Goal: Task Accomplishment & Management: Use online tool/utility

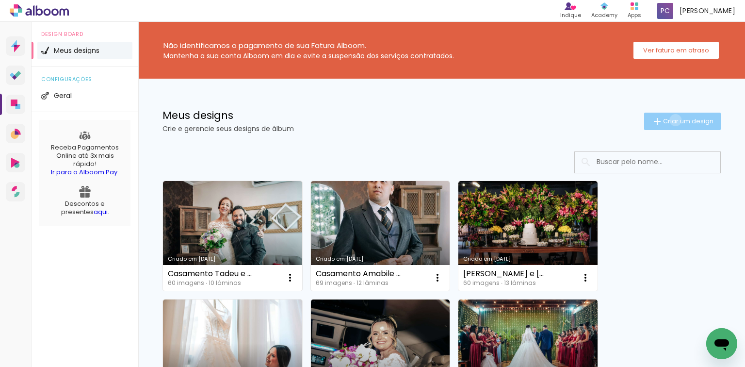
click at [668, 120] on span "Criar um design" at bounding box center [688, 121] width 50 height 6
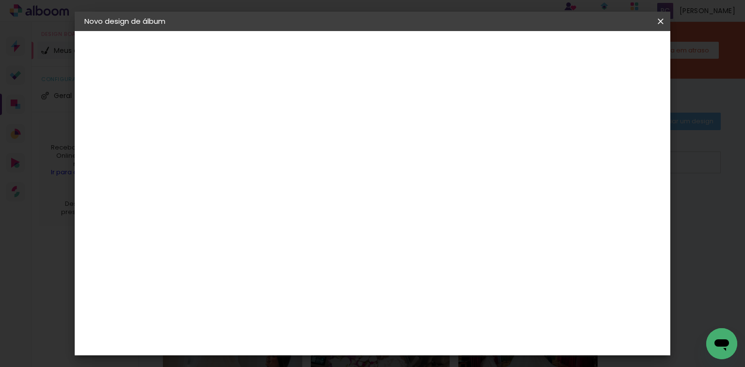
click at [243, 133] on input at bounding box center [243, 130] width 0 height 15
type input "a"
type input "[PERSON_NAME] e [PERSON_NAME]"
click at [0, 0] on slot "Avançar" at bounding box center [0, 0] width 0 height 0
click at [0, 0] on slot "Tamanho Livre" at bounding box center [0, 0] width 0 height 0
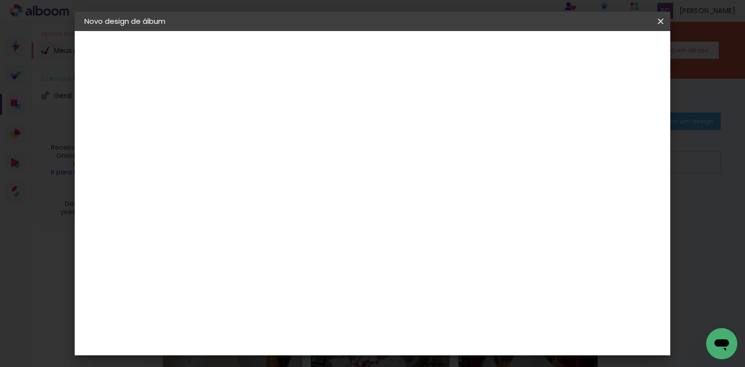
drag, startPoint x: 635, startPoint y: 48, endPoint x: 622, endPoint y: 51, distance: 12.9
click at [0, 0] on slot "Avançar" at bounding box center [0, 0] width 0 height 0
click at [601, 48] on span "Iniciar design" at bounding box center [579, 51] width 44 height 7
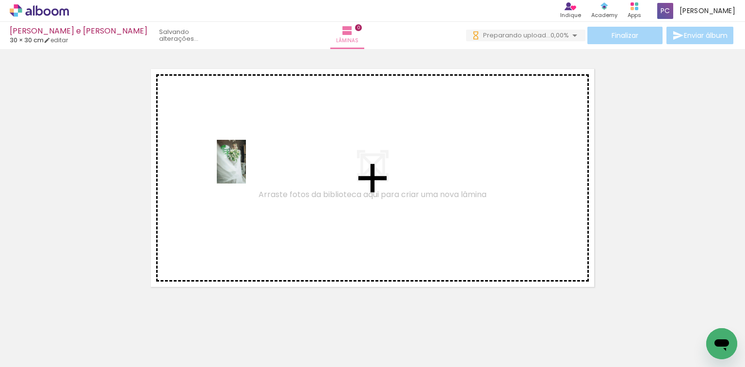
drag, startPoint x: 106, startPoint y: 334, endPoint x: 246, endPoint y: 169, distance: 216.1
click at [246, 169] on quentale-workspace at bounding box center [372, 183] width 745 height 367
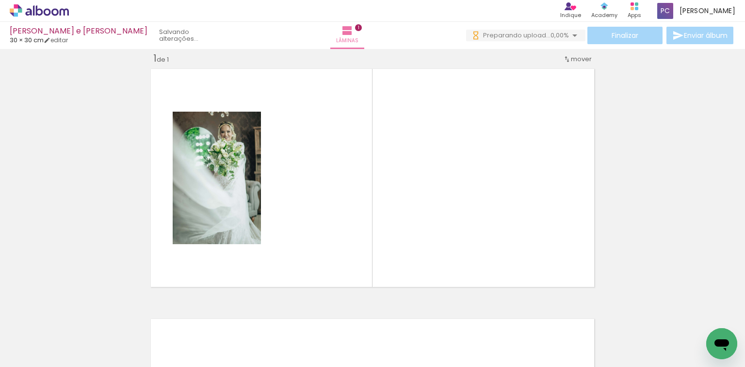
scroll to position [12, 0]
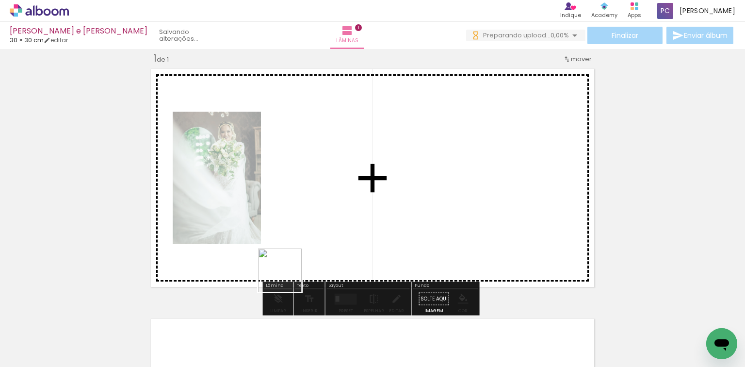
drag, startPoint x: 272, startPoint y: 337, endPoint x: 312, endPoint y: 211, distance: 131.6
click at [312, 211] on quentale-workspace at bounding box center [372, 183] width 745 height 367
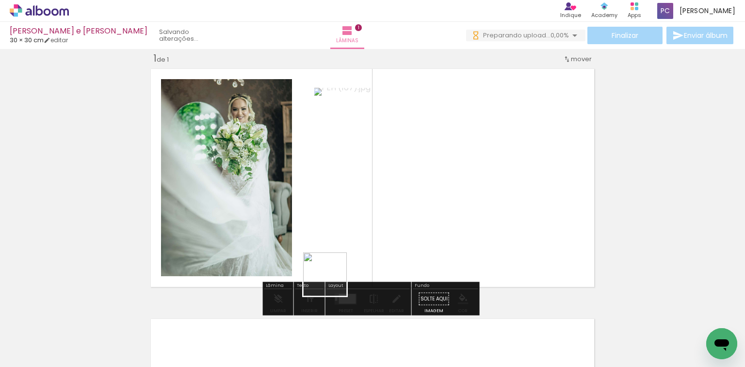
drag, startPoint x: 323, startPoint y: 340, endPoint x: 336, endPoint y: 258, distance: 82.9
click at [336, 258] on quentale-workspace at bounding box center [372, 183] width 745 height 367
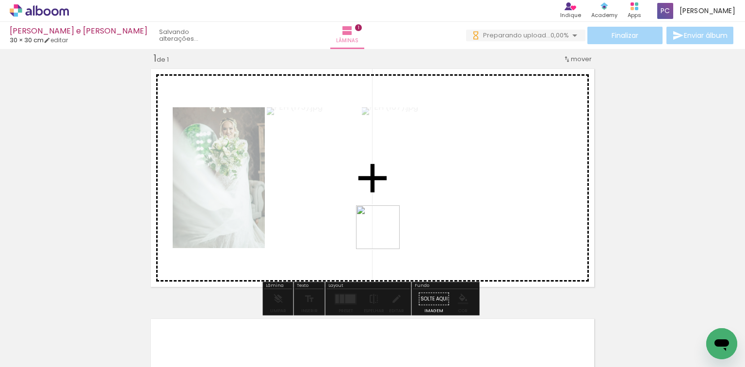
click at [385, 234] on quentale-workspace at bounding box center [372, 183] width 745 height 367
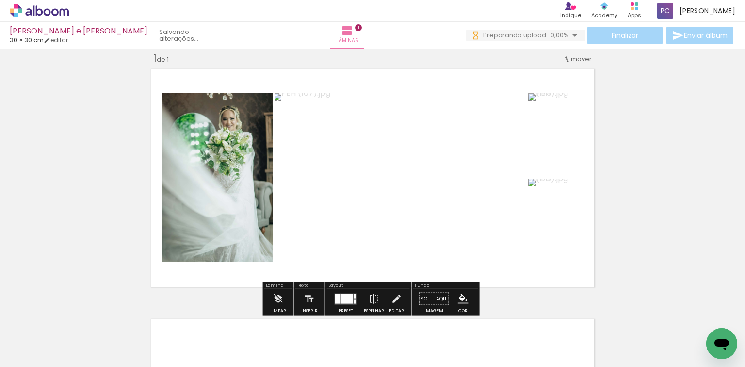
scroll to position [0, 0]
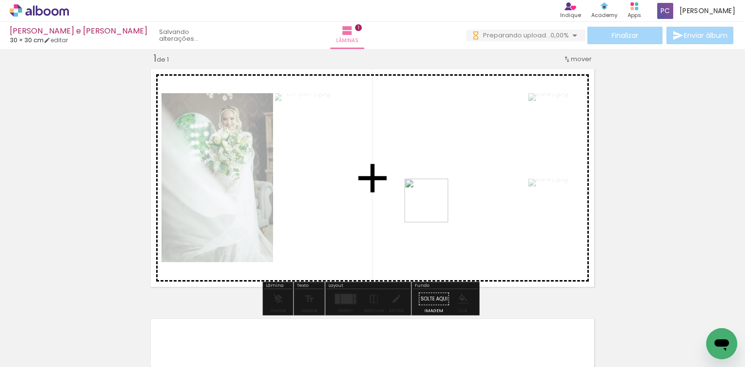
drag, startPoint x: 433, startPoint y: 246, endPoint x: 434, endPoint y: 206, distance: 39.8
click at [434, 206] on quentale-workspace at bounding box center [372, 183] width 745 height 367
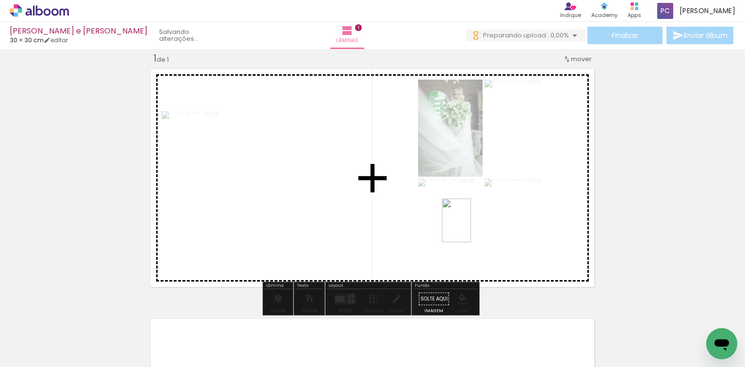
drag, startPoint x: 480, startPoint y: 317, endPoint x: 471, endPoint y: 227, distance: 89.7
click at [471, 227] on quentale-workspace at bounding box center [372, 183] width 745 height 367
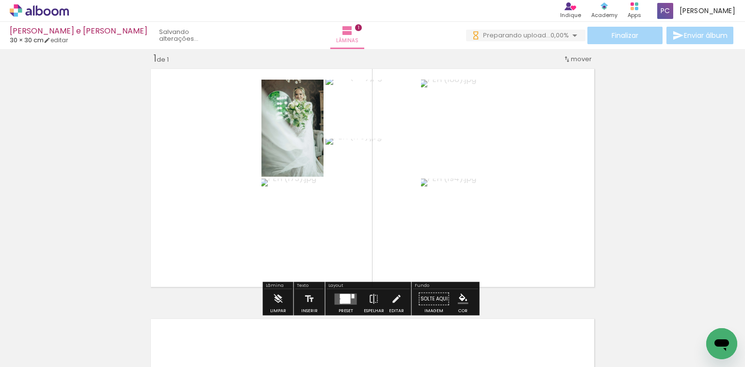
click at [344, 297] on div at bounding box center [346, 298] width 10 height 9
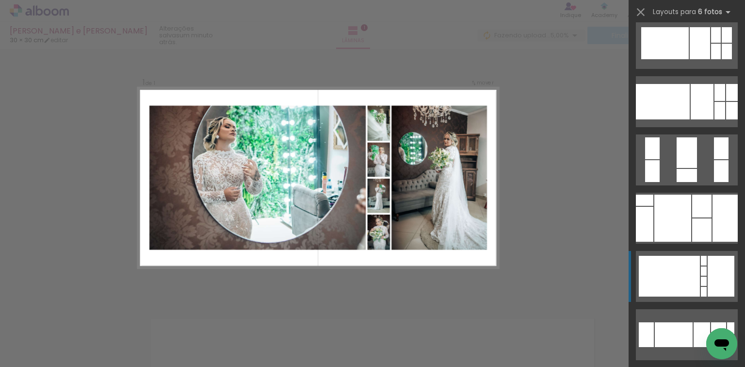
scroll to position [388, 0]
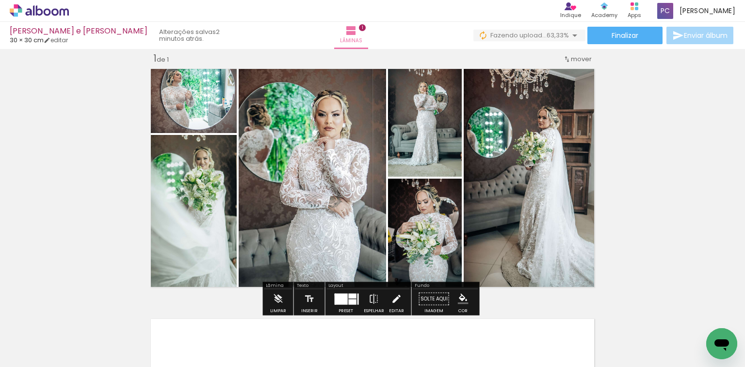
click at [392, 299] on iron-icon at bounding box center [396, 298] width 11 height 19
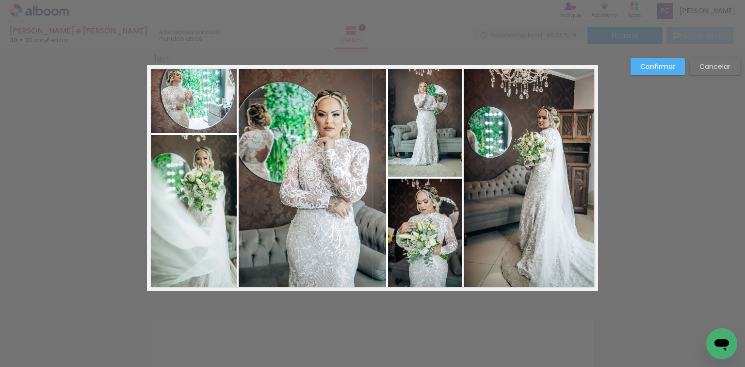
click at [205, 120] on quentale-photo at bounding box center [192, 99] width 90 height 68
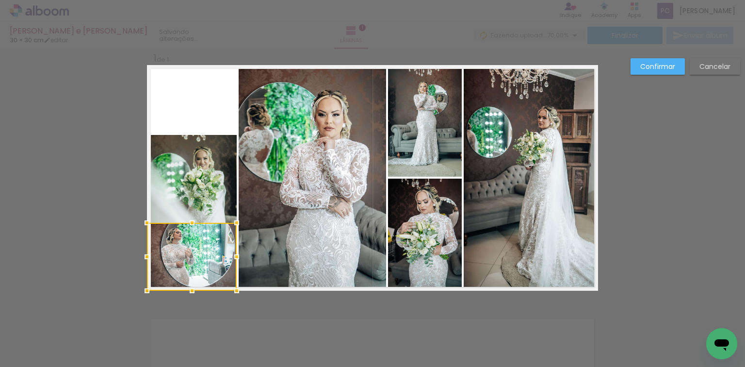
drag, startPoint x: 206, startPoint y: 123, endPoint x: 199, endPoint y: 280, distance: 156.8
click at [199, 280] on div at bounding box center [192, 257] width 90 height 68
click at [204, 182] on div at bounding box center [192, 213] width 90 height 156
click at [209, 101] on quentale-layouter at bounding box center [372, 178] width 451 height 226
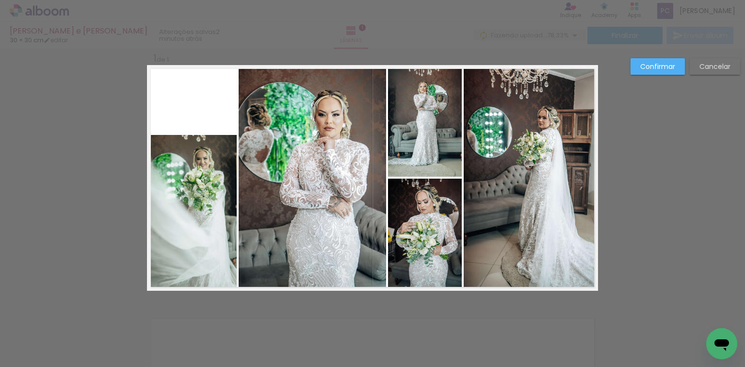
click at [213, 172] on quentale-photo at bounding box center [192, 213] width 90 height 156
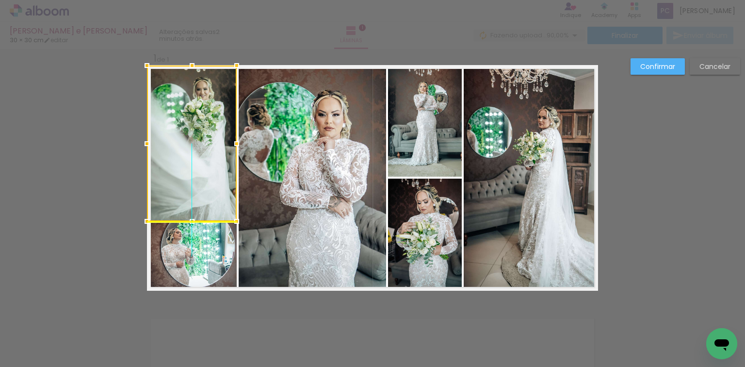
drag, startPoint x: 217, startPoint y: 169, endPoint x: 223, endPoint y: 124, distance: 45.5
click at [223, 124] on div at bounding box center [192, 143] width 90 height 156
click at [0, 0] on slot "Confirmar" at bounding box center [0, 0] width 0 height 0
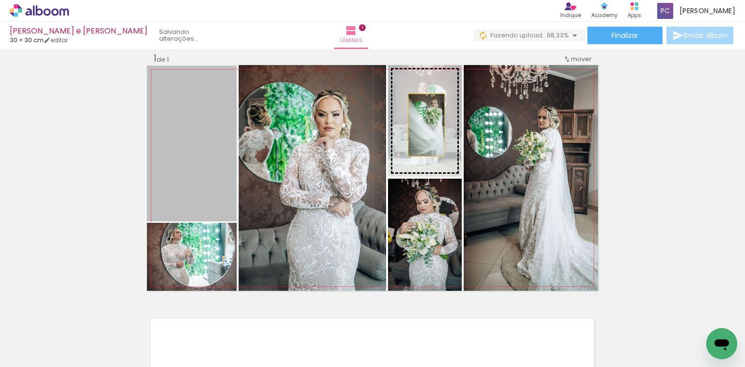
drag, startPoint x: 199, startPoint y: 147, endPoint x: 423, endPoint y: 125, distance: 225.3
click at [0, 0] on slot at bounding box center [0, 0] width 0 height 0
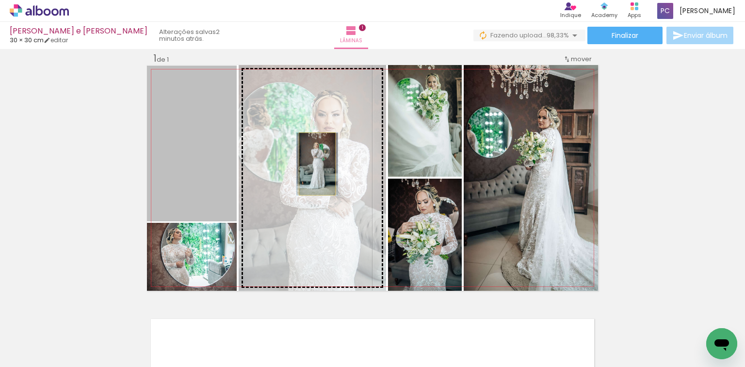
drag, startPoint x: 202, startPoint y: 148, endPoint x: 314, endPoint y: 163, distance: 113.6
click at [0, 0] on slot at bounding box center [0, 0] width 0 height 0
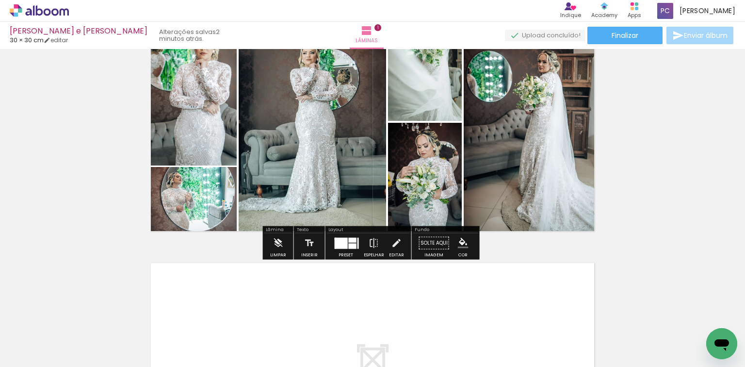
scroll to position [90, 0]
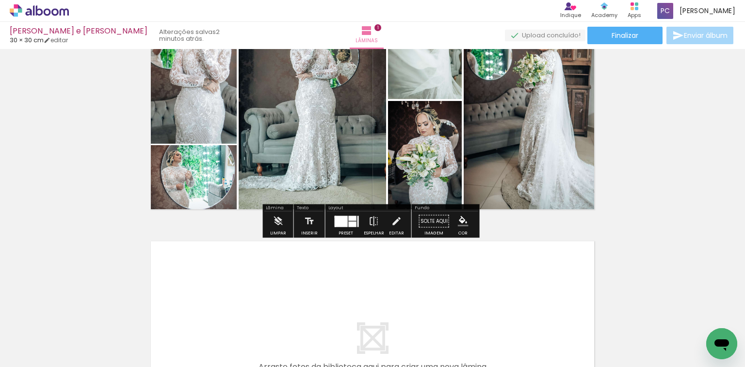
click at [458, 219] on iron-icon "color picker" at bounding box center [463, 221] width 11 height 11
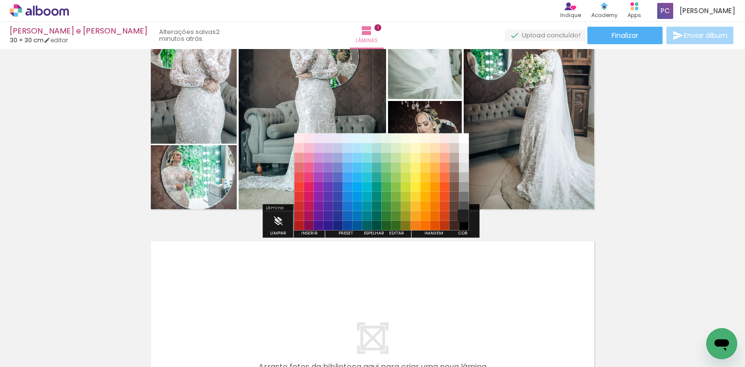
click at [462, 216] on paper-item "#212121" at bounding box center [464, 216] width 10 height 10
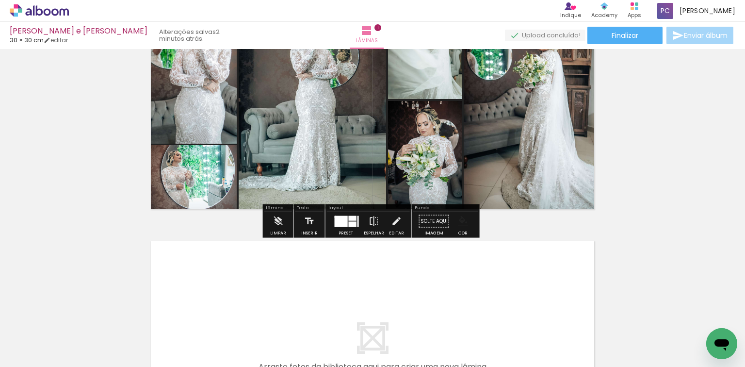
click at [458, 219] on iron-icon "color picker" at bounding box center [463, 221] width 11 height 11
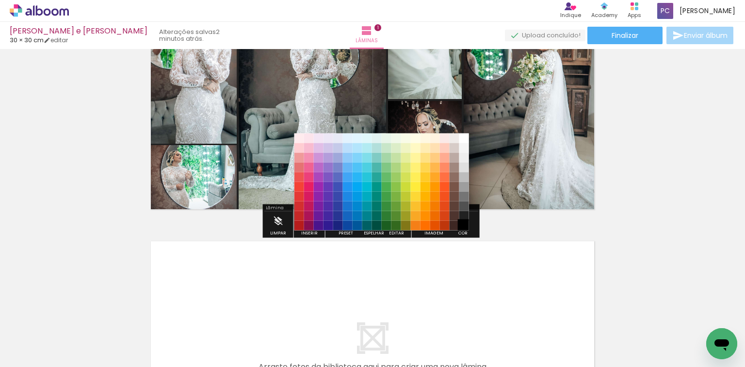
click at [462, 223] on paper-item "#000000" at bounding box center [464, 225] width 10 height 10
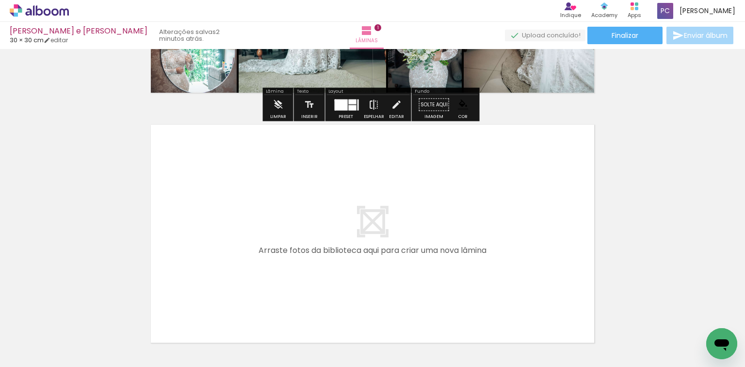
scroll to position [245, 0]
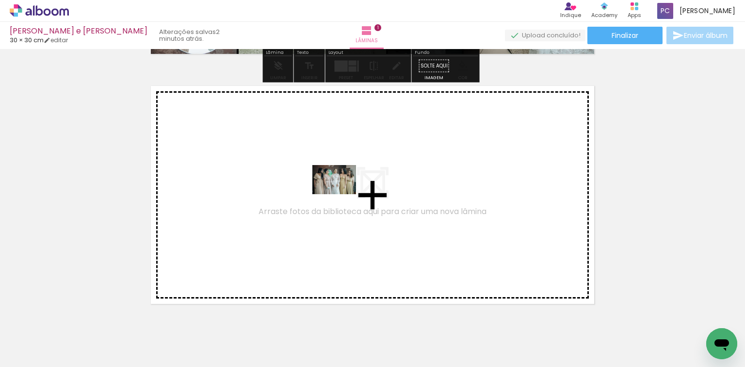
drag, startPoint x: 529, startPoint y: 328, endPoint x: 341, endPoint y: 194, distance: 230.8
click at [341, 194] on quentale-workspace at bounding box center [372, 183] width 745 height 367
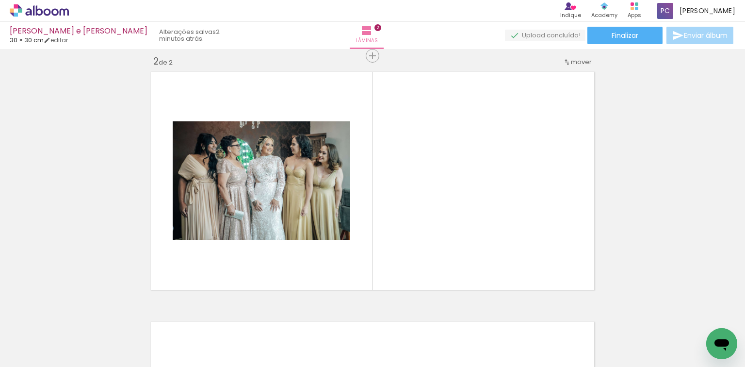
scroll to position [262, 0]
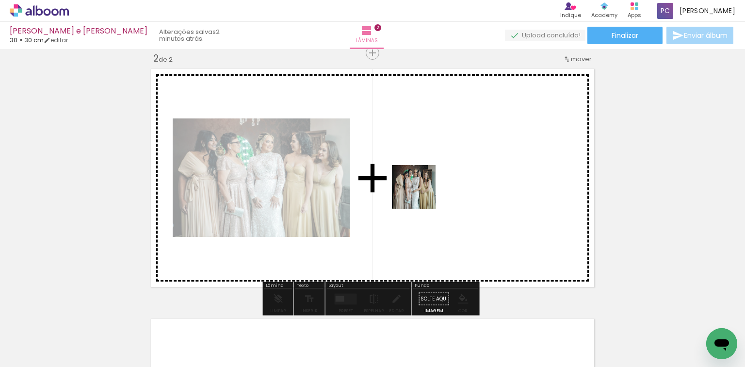
drag, startPoint x: 594, startPoint y: 335, endPoint x: 404, endPoint y: 184, distance: 242.7
click at [404, 184] on quentale-workspace at bounding box center [372, 183] width 745 height 367
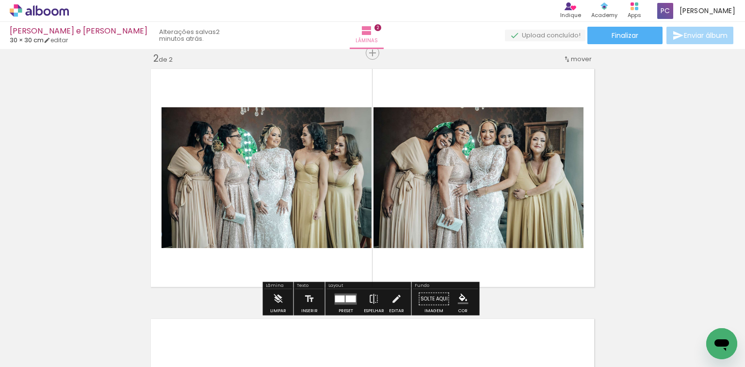
click at [461, 294] on iron-icon "color picker" at bounding box center [463, 298] width 11 height 11
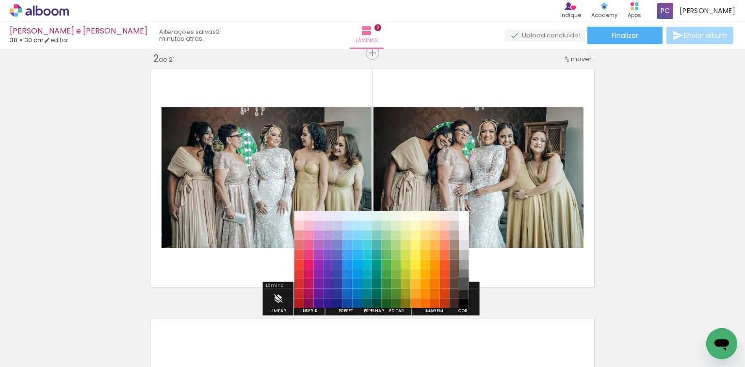
click at [460, 281] on paper-item "#515151" at bounding box center [464, 283] width 10 height 10
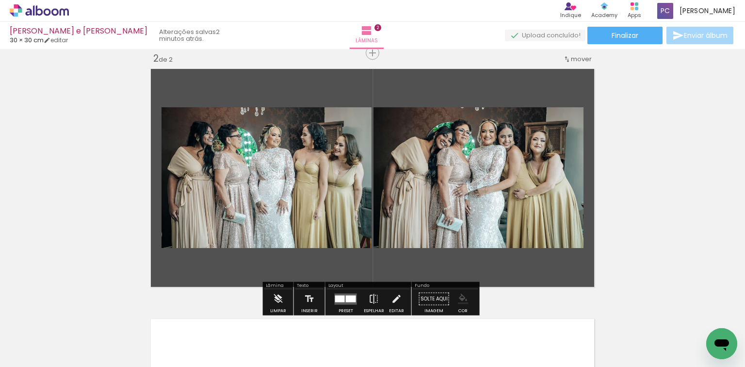
click at [458, 293] on iron-icon "color picker" at bounding box center [463, 298] width 11 height 11
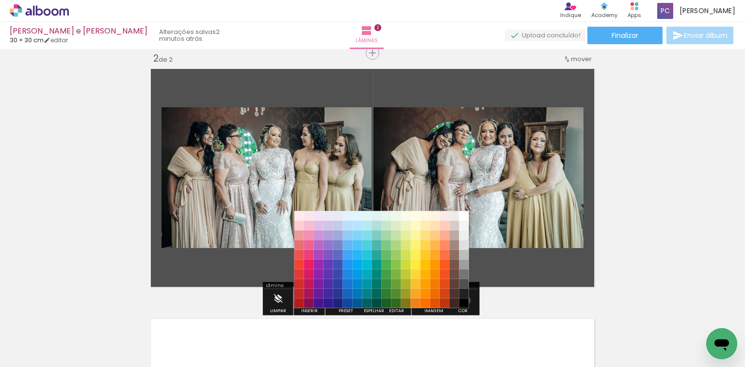
drag, startPoint x: 463, startPoint y: 300, endPoint x: 462, endPoint y: 288, distance: 11.7
click at [463, 300] on paper-item "#000000" at bounding box center [464, 303] width 10 height 10
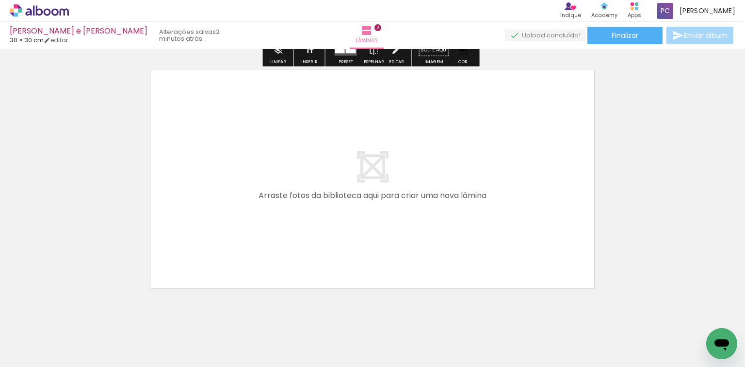
scroll to position [530, 0]
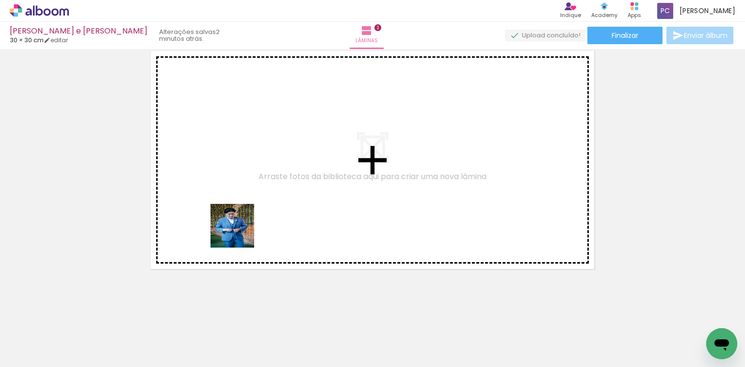
drag, startPoint x: 162, startPoint y: 341, endPoint x: 240, endPoint y: 233, distance: 133.8
click at [240, 233] on quentale-workspace at bounding box center [372, 183] width 745 height 367
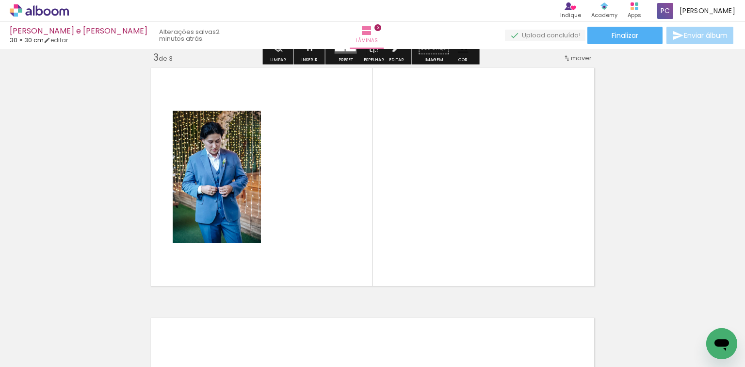
scroll to position [512, 0]
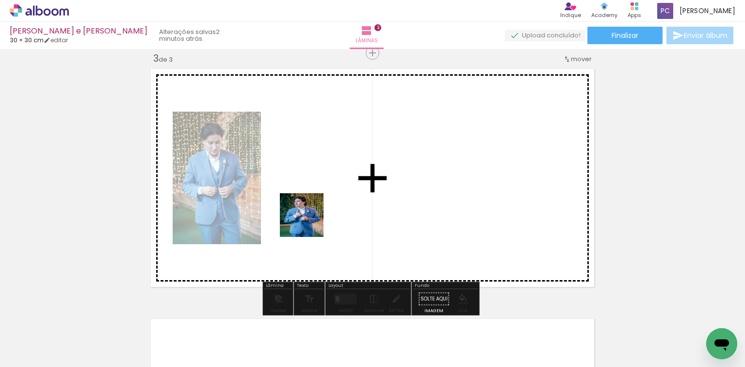
drag, startPoint x: 288, startPoint y: 246, endPoint x: 342, endPoint y: 195, distance: 75.1
click at [342, 195] on quentale-workspace at bounding box center [372, 183] width 745 height 367
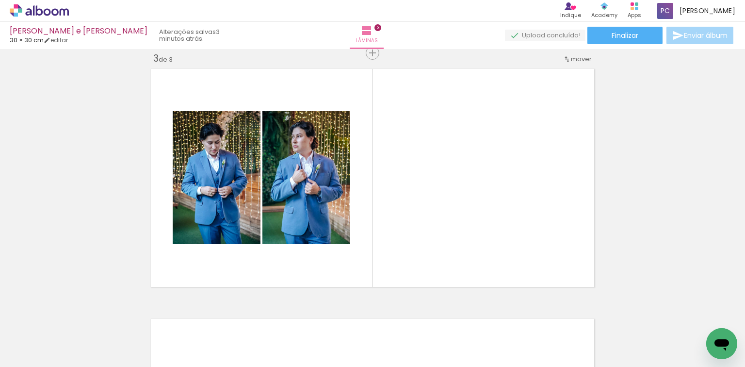
scroll to position [0, 0]
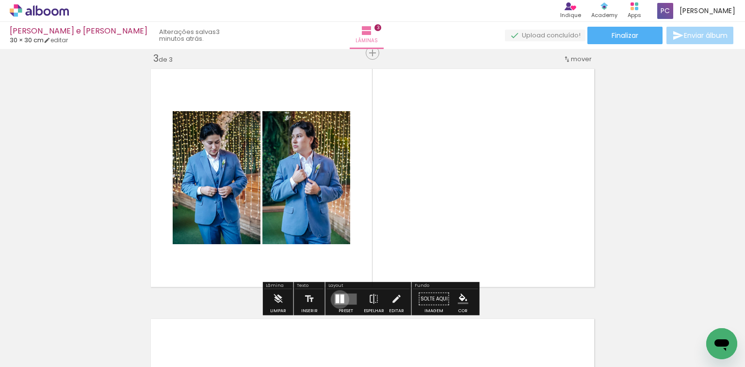
click at [341, 299] on div at bounding box center [343, 298] width 4 height 9
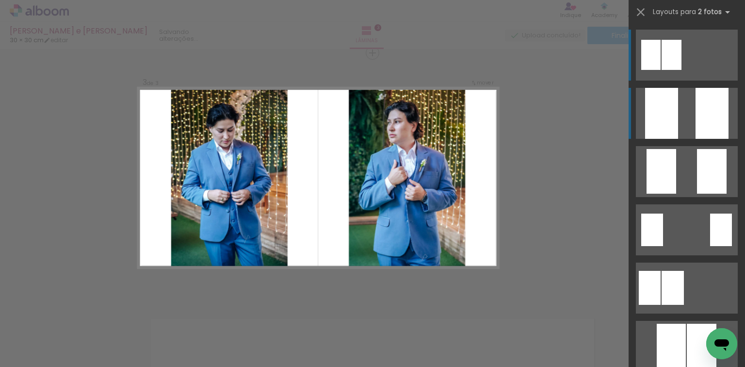
click at [679, 116] on quentale-layouter at bounding box center [687, 113] width 102 height 51
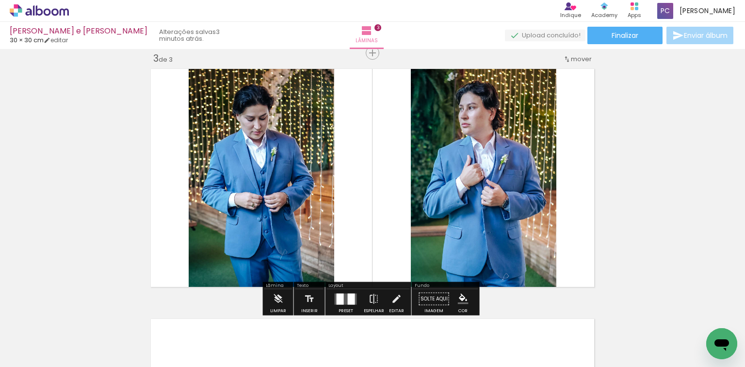
click at [458, 296] on iron-icon "color picker" at bounding box center [463, 298] width 11 height 11
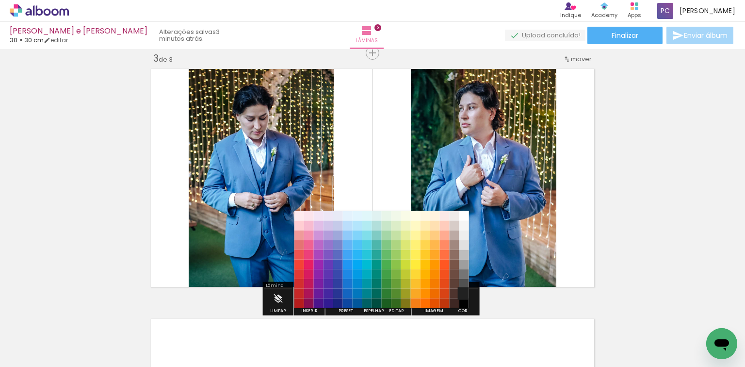
click at [464, 292] on paper-item "#212121" at bounding box center [464, 293] width 10 height 10
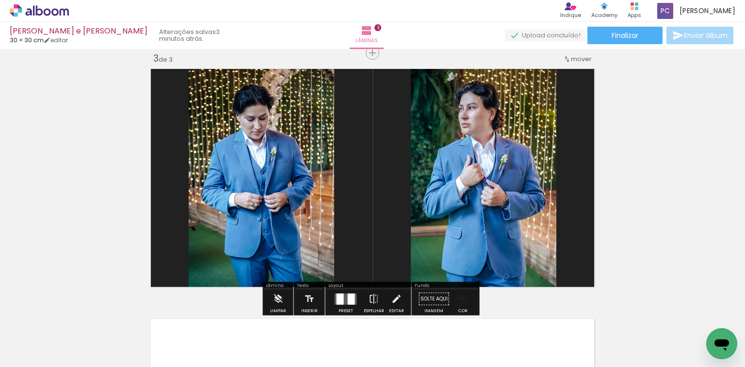
click at [458, 296] on iron-icon "color picker" at bounding box center [463, 298] width 11 height 11
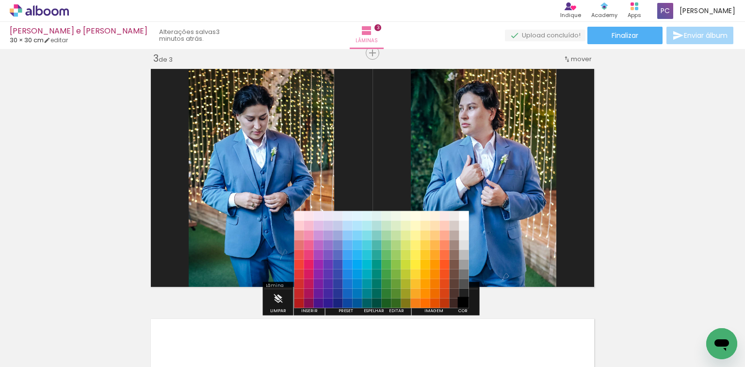
click at [462, 302] on paper-item "#000000" at bounding box center [464, 303] width 10 height 10
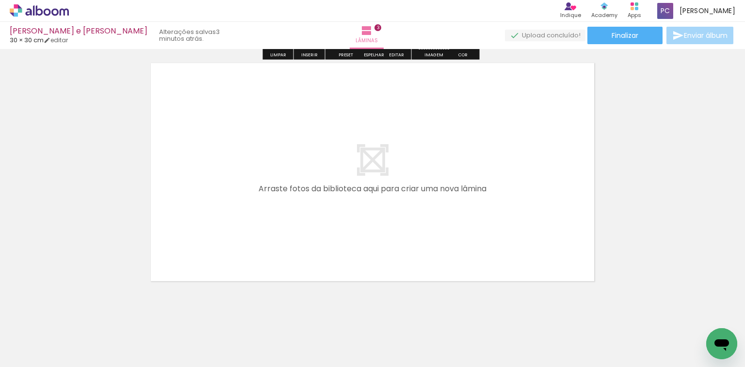
scroll to position [780, 0]
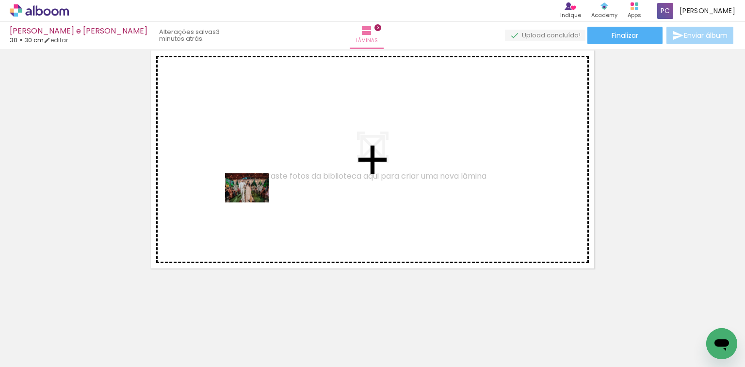
drag, startPoint x: 145, startPoint y: 333, endPoint x: 254, endPoint y: 202, distance: 170.1
click at [254, 202] on quentale-workspace at bounding box center [372, 183] width 745 height 367
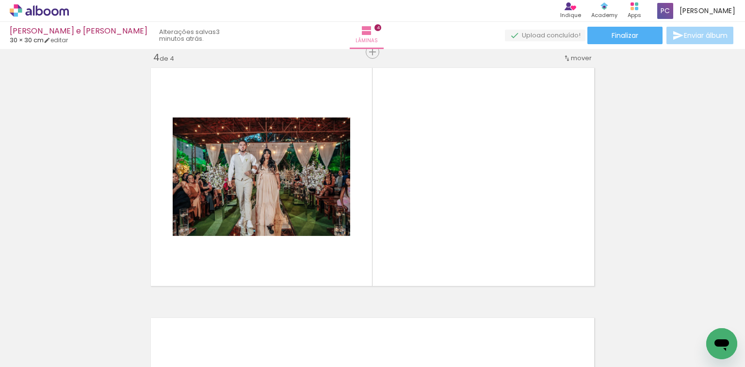
scroll to position [762, 0]
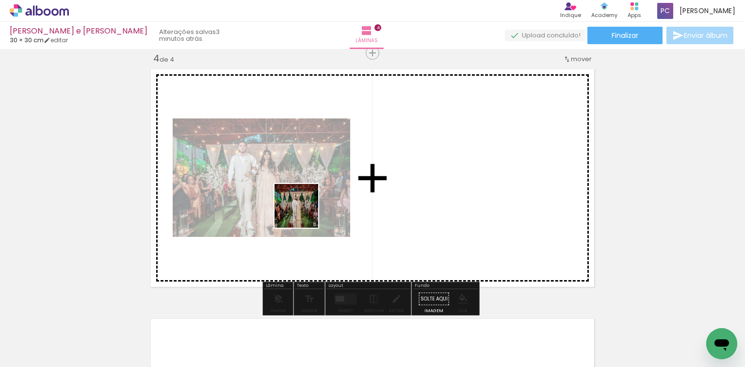
drag, startPoint x: 304, startPoint y: 213, endPoint x: 270, endPoint y: 316, distance: 108.8
click at [314, 202] on quentale-workspace at bounding box center [372, 183] width 745 height 367
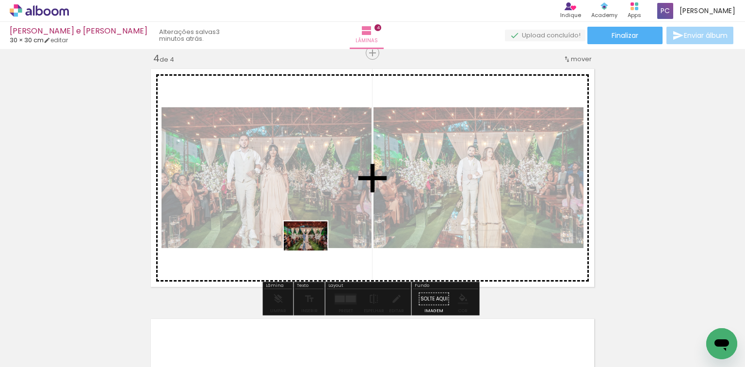
drag, startPoint x: 277, startPoint y: 309, endPoint x: 313, endPoint y: 250, distance: 68.8
click at [313, 250] on quentale-workspace at bounding box center [372, 183] width 745 height 367
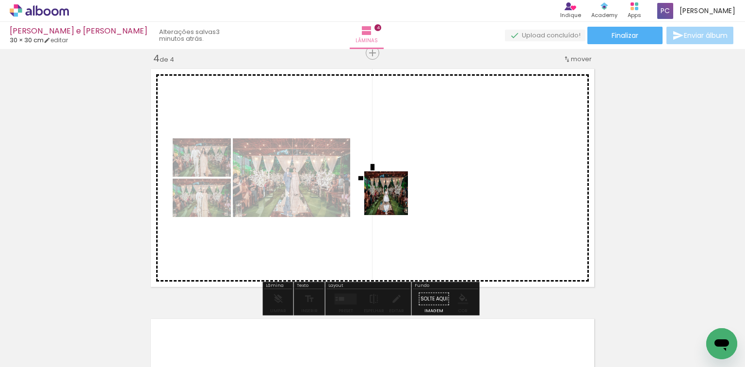
drag, startPoint x: 314, startPoint y: 339, endPoint x: 393, endPoint y: 200, distance: 159.5
click at [393, 200] on quentale-workspace at bounding box center [372, 183] width 745 height 367
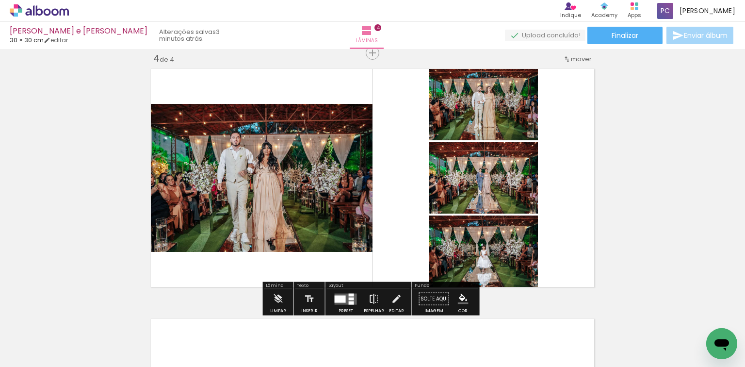
click at [373, 298] on iron-icon at bounding box center [374, 298] width 11 height 19
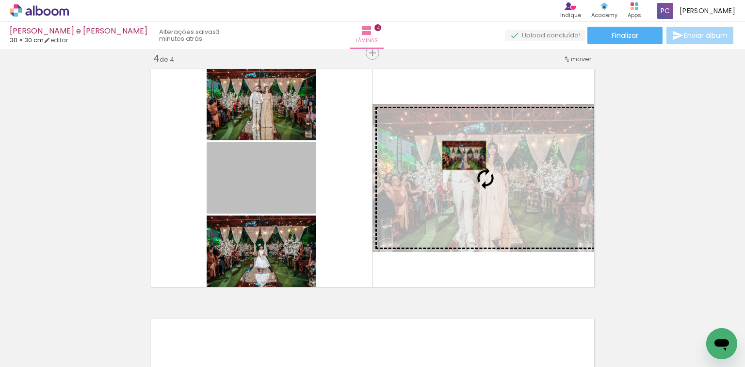
drag, startPoint x: 273, startPoint y: 180, endPoint x: 461, endPoint y: 155, distance: 190.3
click at [0, 0] on slot at bounding box center [0, 0] width 0 height 0
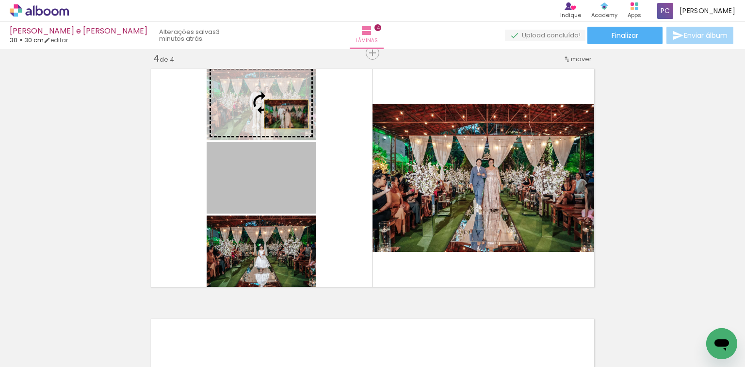
drag, startPoint x: 284, startPoint y: 188, endPoint x: 283, endPoint y: 114, distance: 74.2
click at [0, 0] on slot at bounding box center [0, 0] width 0 height 0
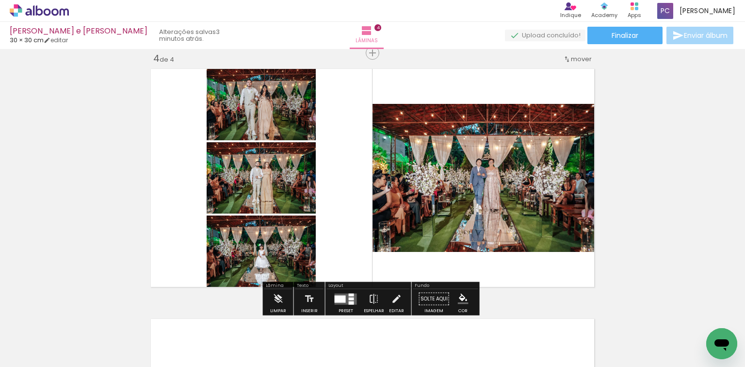
click at [458, 296] on iron-icon "color picker" at bounding box center [463, 298] width 11 height 11
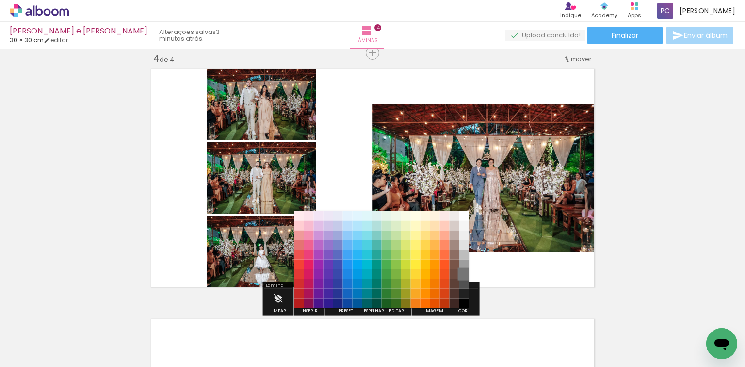
click at [459, 276] on paper-item "#757575" at bounding box center [464, 274] width 10 height 10
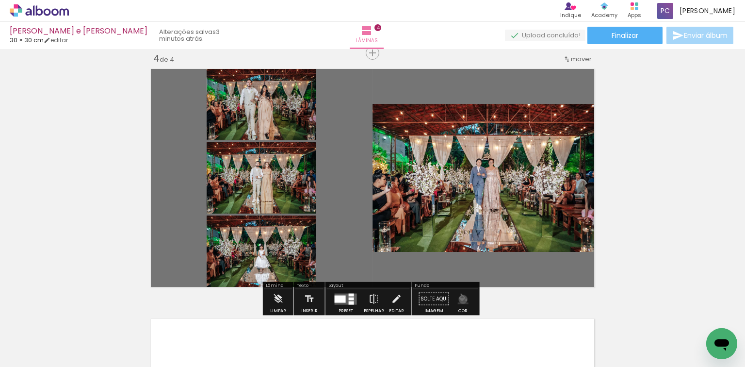
click at [459, 299] on iron-icon "color picker" at bounding box center [463, 298] width 11 height 11
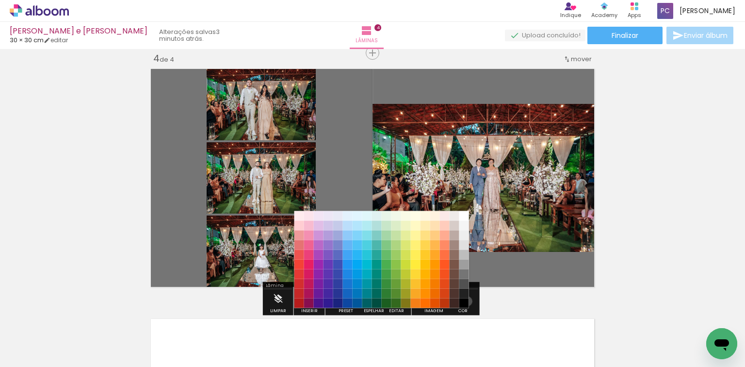
click at [464, 301] on paper-item "#000000" at bounding box center [464, 303] width 10 height 10
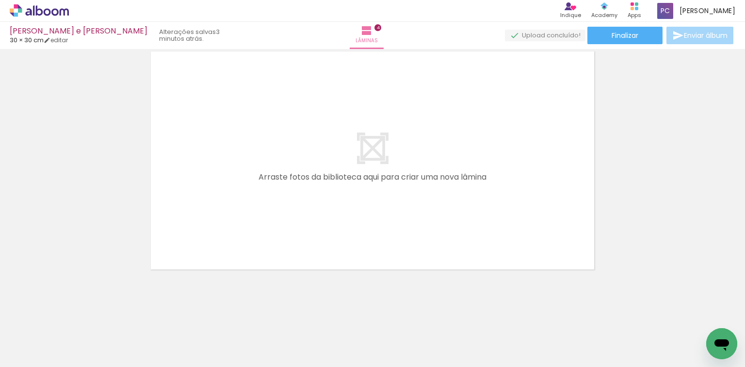
scroll to position [1030, 0]
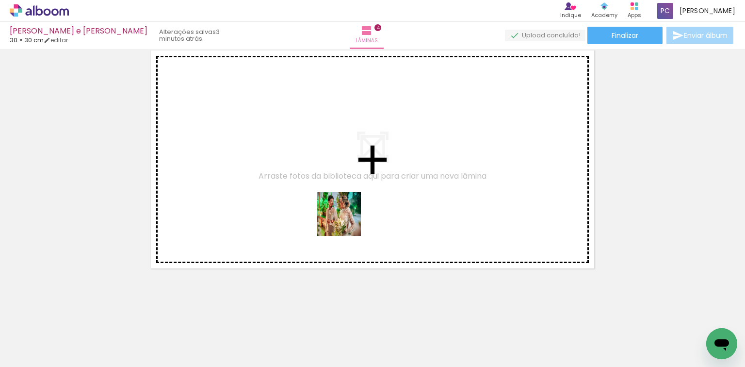
drag, startPoint x: 369, startPoint y: 335, endPoint x: 346, endPoint y: 221, distance: 116.2
click at [346, 221] on quentale-workspace at bounding box center [372, 183] width 745 height 367
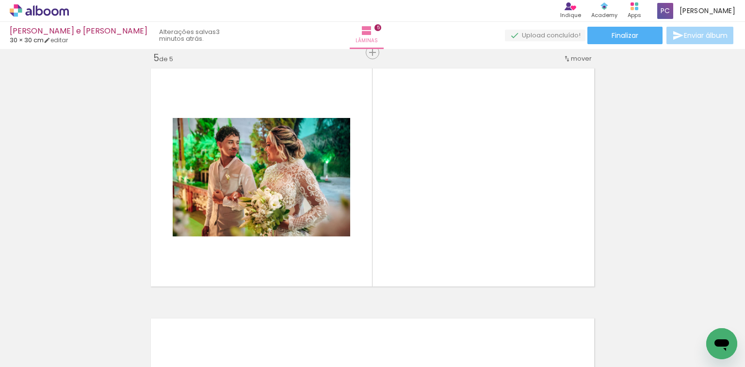
scroll to position [1011, 0]
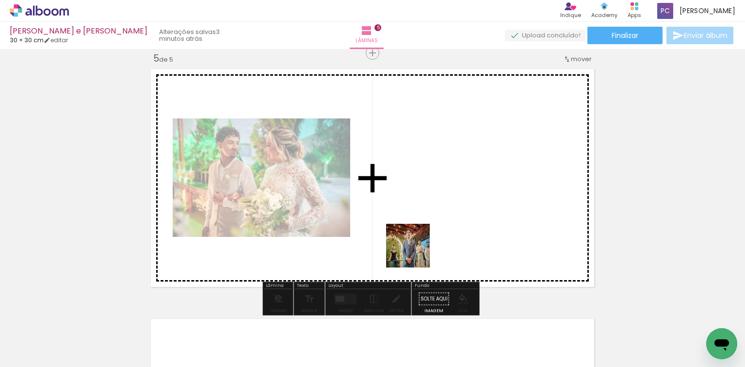
drag, startPoint x: 417, startPoint y: 330, endPoint x: 465, endPoint y: 354, distance: 53.1
click at [414, 227] on quentale-workspace at bounding box center [372, 183] width 745 height 367
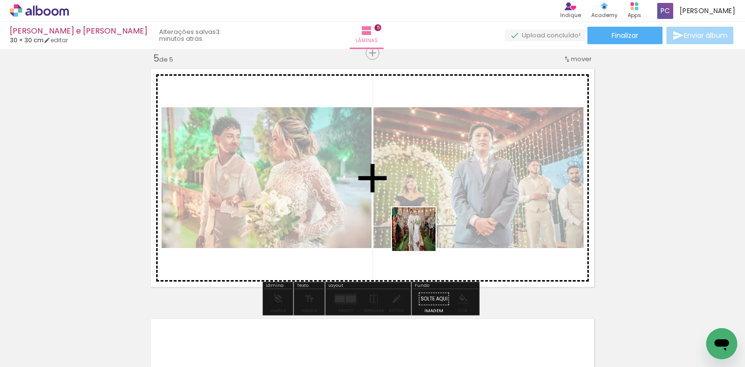
drag, startPoint x: 433, startPoint y: 262, endPoint x: 420, endPoint y: 235, distance: 30.2
click at [420, 235] on quentale-workspace at bounding box center [372, 183] width 745 height 367
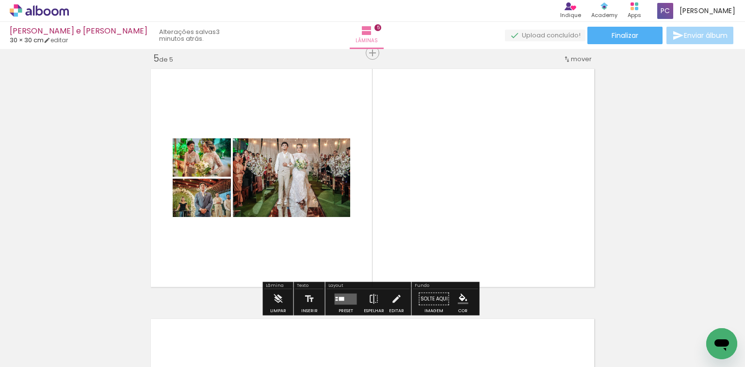
click at [345, 298] on quentale-layouter at bounding box center [346, 298] width 22 height 11
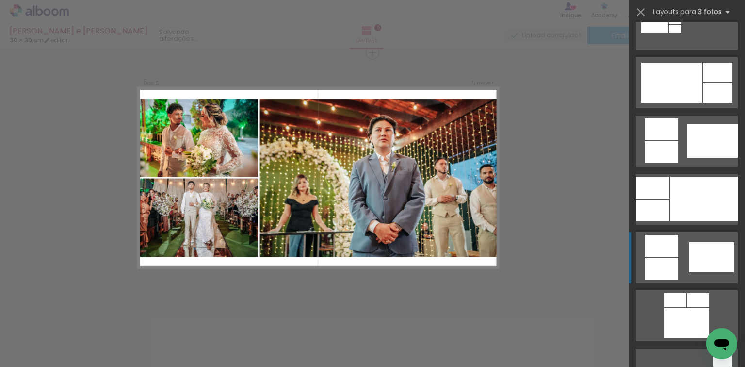
scroll to position [504, 0]
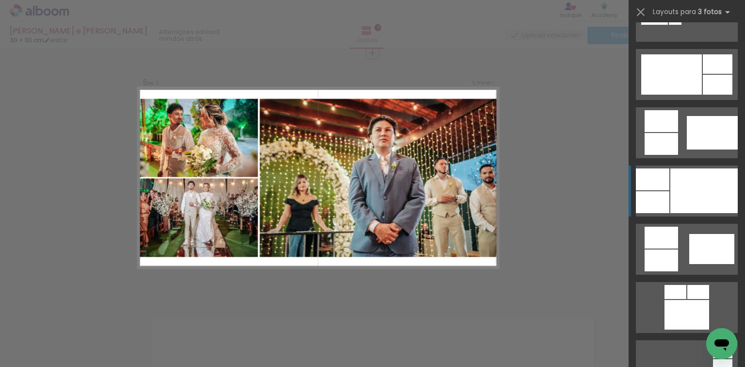
click at [679, 200] on div at bounding box center [703, 190] width 67 height 45
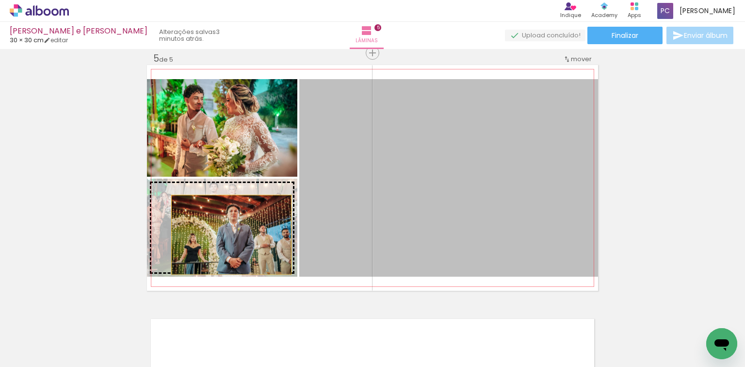
drag, startPoint x: 471, startPoint y: 210, endPoint x: 228, endPoint y: 234, distance: 244.2
click at [0, 0] on slot at bounding box center [0, 0] width 0 height 0
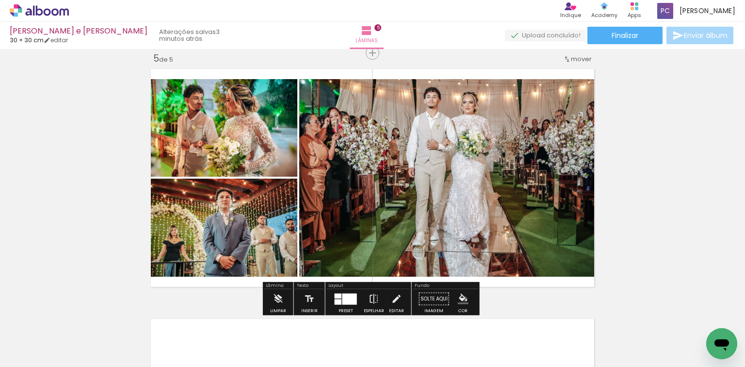
click at [461, 298] on iron-icon "color picker" at bounding box center [463, 298] width 11 height 11
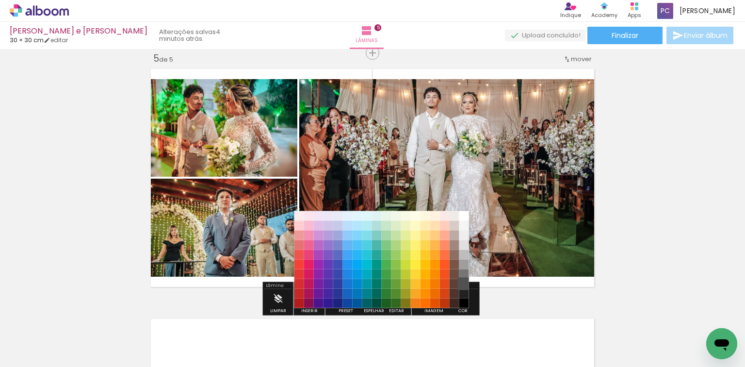
click at [464, 285] on paper-item "#515151" at bounding box center [464, 283] width 10 height 10
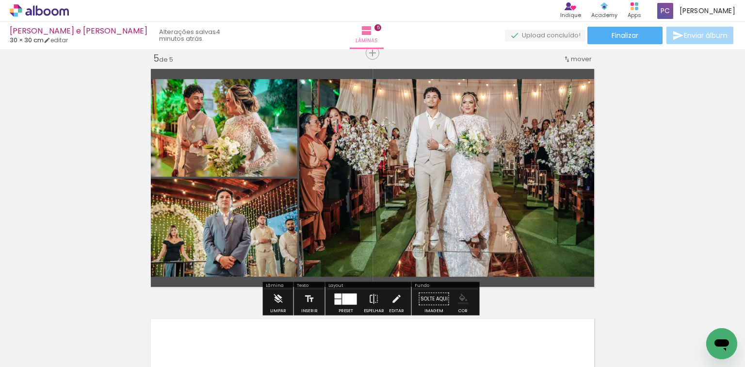
click at [459, 296] on iron-icon "color picker" at bounding box center [463, 298] width 11 height 11
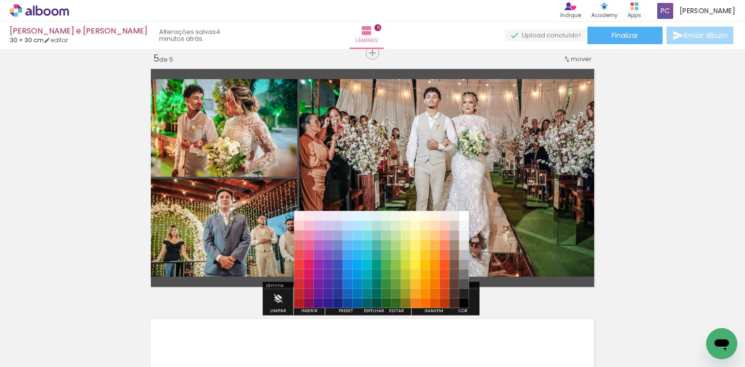
click at [464, 302] on paper-item "#000000" at bounding box center [464, 303] width 10 height 10
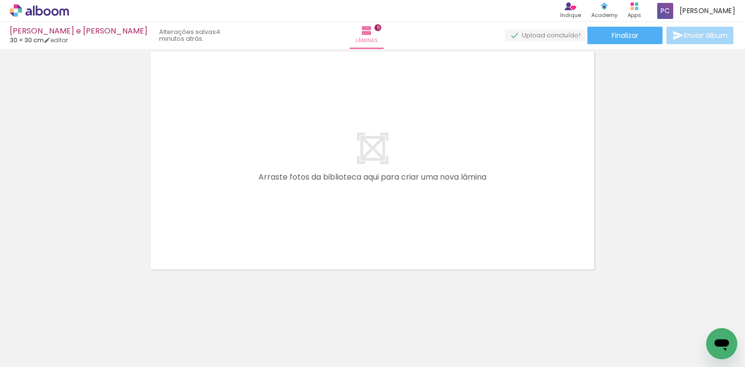
scroll to position [1279, 0]
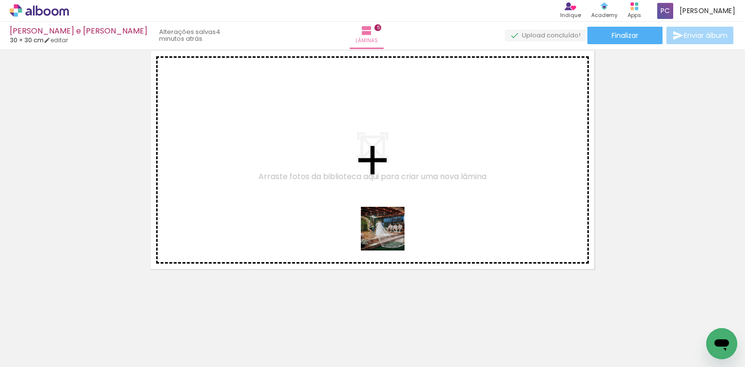
drag, startPoint x: 390, startPoint y: 236, endPoint x: 310, endPoint y: 190, distance: 91.9
click at [310, 190] on quentale-workspace at bounding box center [372, 183] width 745 height 367
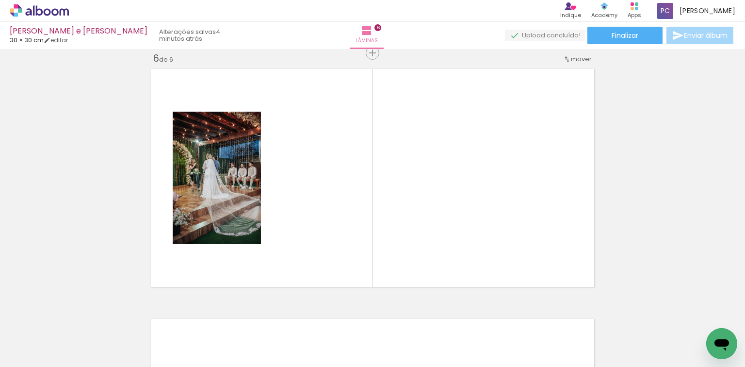
scroll to position [0, 884]
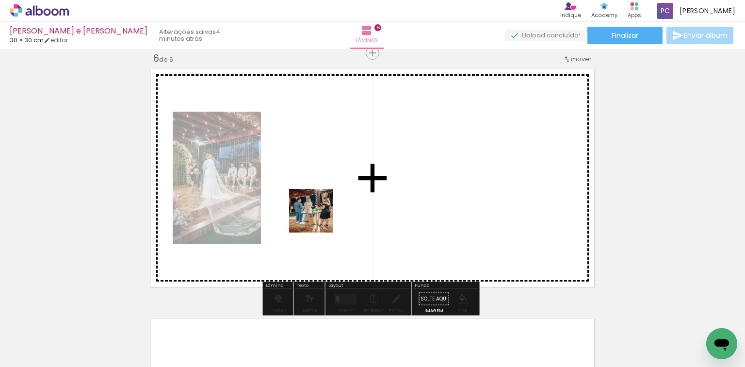
drag, startPoint x: 207, startPoint y: 322, endPoint x: 318, endPoint y: 218, distance: 152.4
click at [318, 218] on quentale-workspace at bounding box center [372, 183] width 745 height 367
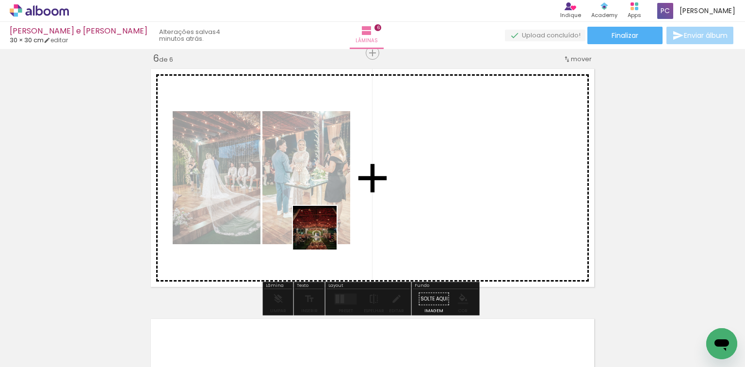
drag, startPoint x: 314, startPoint y: 245, endPoint x: 312, endPoint y: 326, distance: 81.0
click at [328, 229] on quentale-workspace at bounding box center [372, 183] width 745 height 367
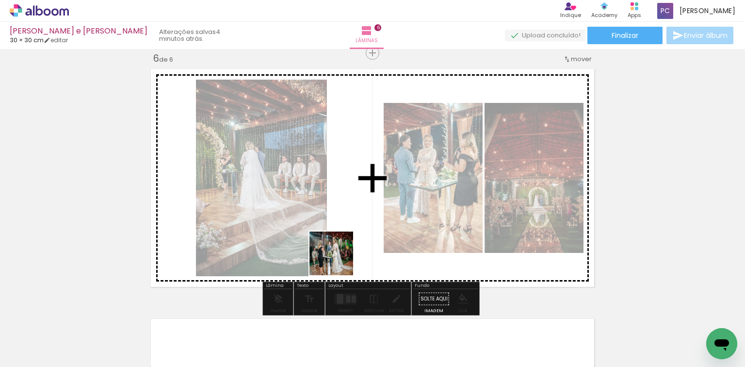
drag, startPoint x: 325, startPoint y: 282, endPoint x: 339, endPoint y: 260, distance: 25.6
click at [339, 260] on quentale-workspace at bounding box center [372, 183] width 745 height 367
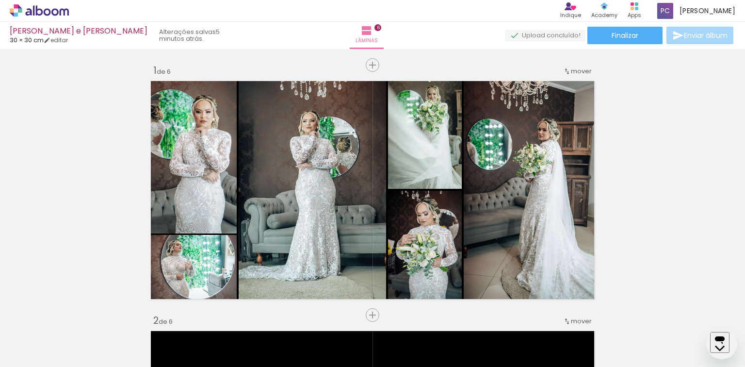
scroll to position [1455, 0]
click at [0, 0] on slot at bounding box center [0, 0] width 0 height 0
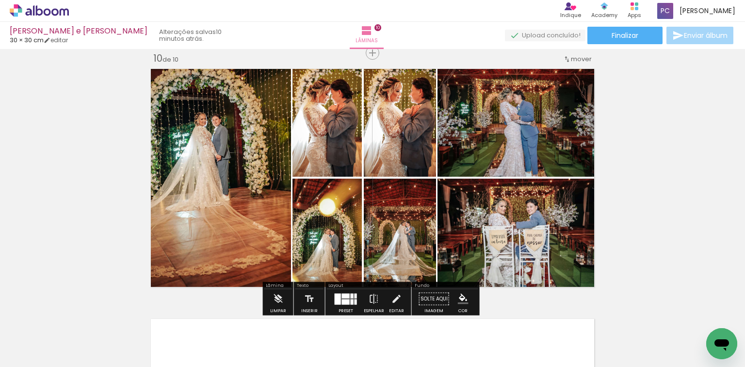
scroll to position [0, 2532]
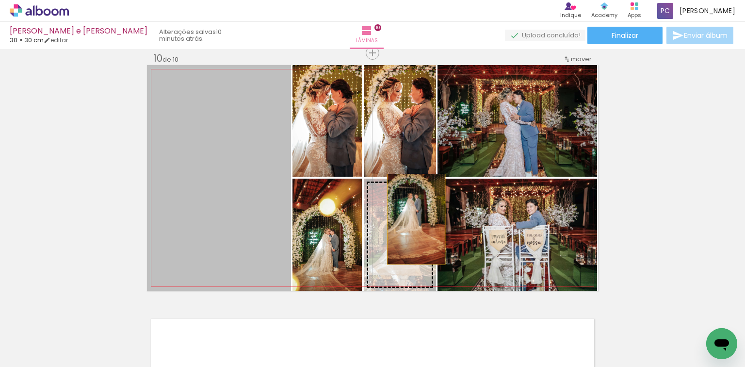
drag, startPoint x: 264, startPoint y: 214, endPoint x: 374, endPoint y: 212, distance: 110.6
click at [0, 0] on slot at bounding box center [0, 0] width 0 height 0
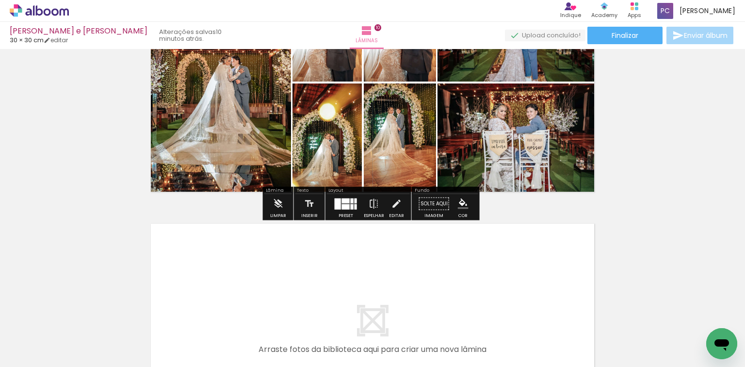
scroll to position [2377, 0]
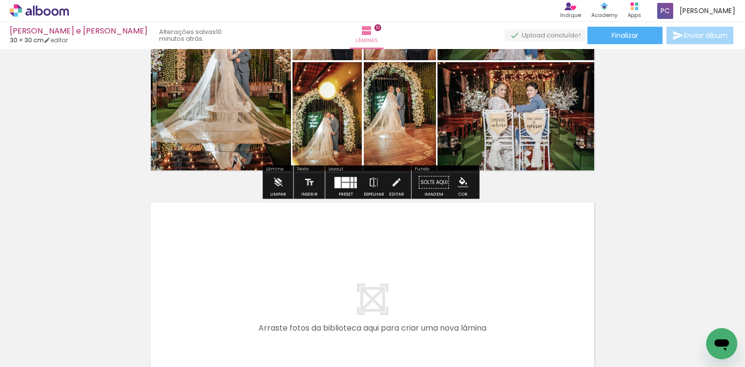
click at [461, 184] on iron-icon "color picker" at bounding box center [463, 182] width 11 height 11
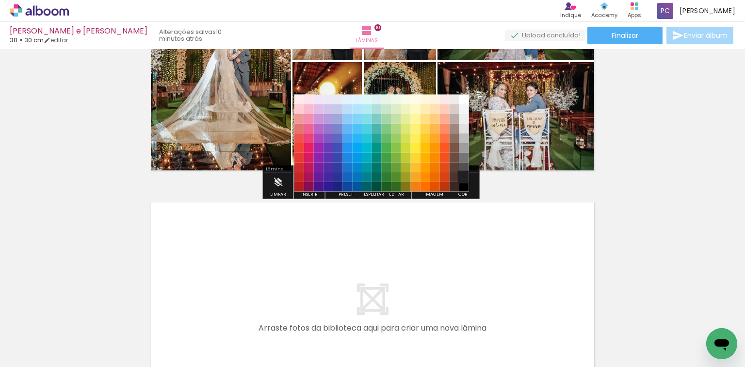
click at [465, 176] on paper-item "#212121" at bounding box center [464, 177] width 10 height 10
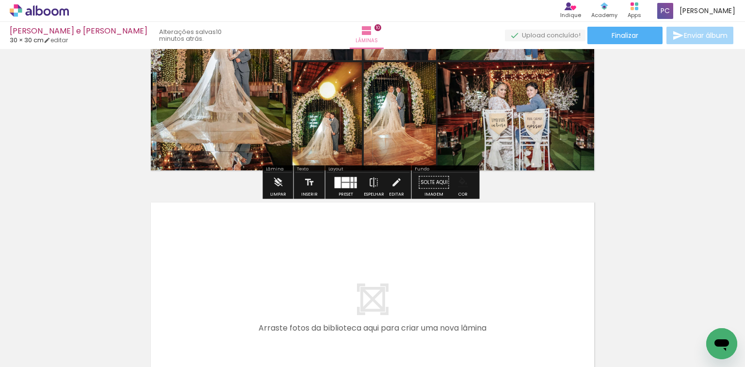
click at [460, 179] on iron-icon "color picker" at bounding box center [463, 182] width 11 height 11
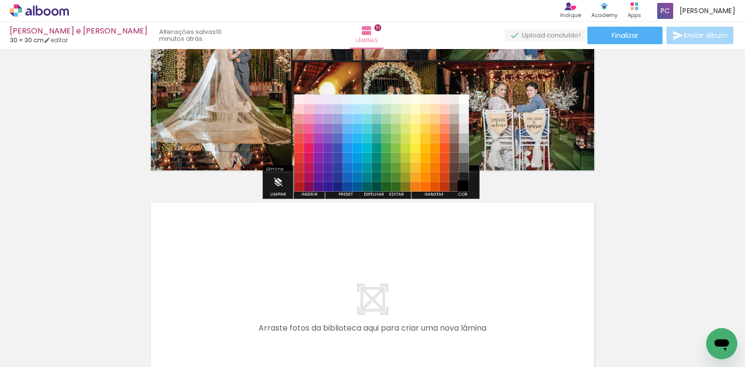
click at [462, 189] on paper-item "#000000" at bounding box center [464, 186] width 10 height 10
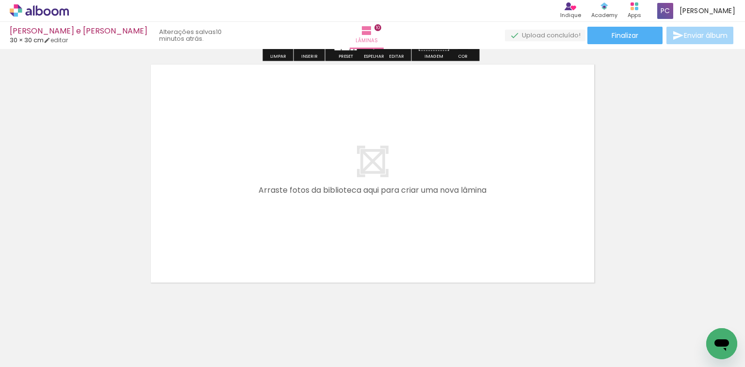
scroll to position [2528, 0]
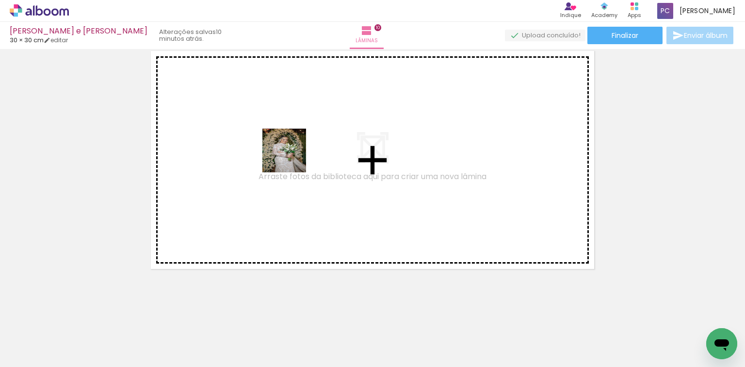
drag, startPoint x: 127, startPoint y: 331, endPoint x: 292, endPoint y: 158, distance: 238.8
click at [292, 158] on quentale-workspace at bounding box center [372, 183] width 745 height 367
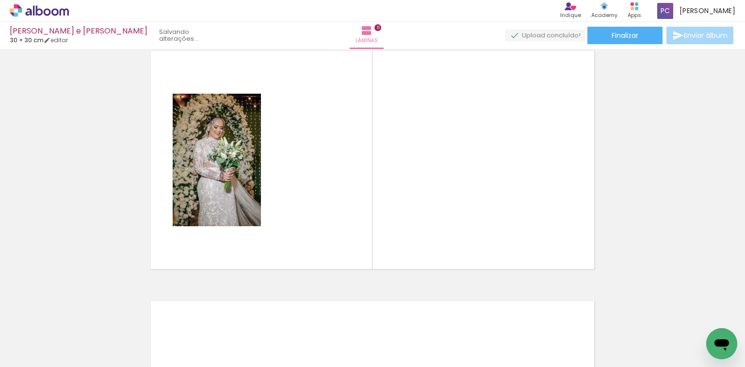
scroll to position [2510, 0]
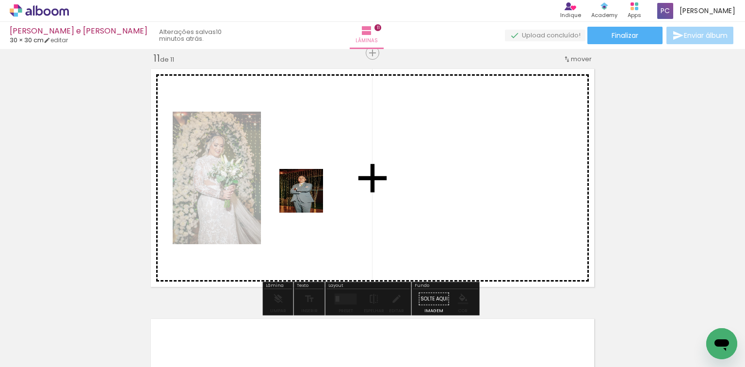
drag, startPoint x: 301, startPoint y: 203, endPoint x: 317, endPoint y: 192, distance: 19.2
click at [317, 192] on quentale-workspace at bounding box center [372, 183] width 745 height 367
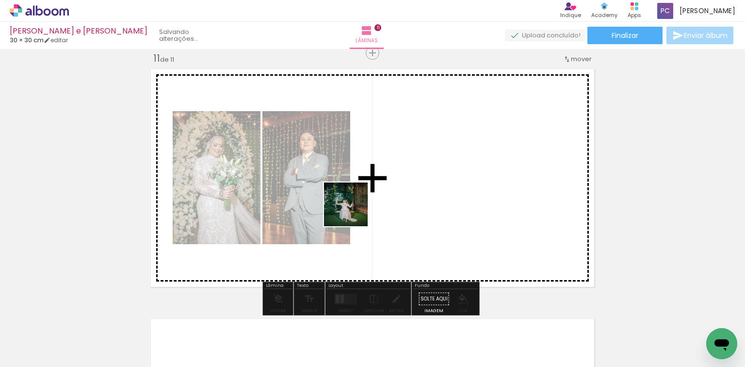
drag, startPoint x: 333, startPoint y: 251, endPoint x: 353, endPoint y: 211, distance: 45.1
click at [353, 211] on quentale-workspace at bounding box center [372, 183] width 745 height 367
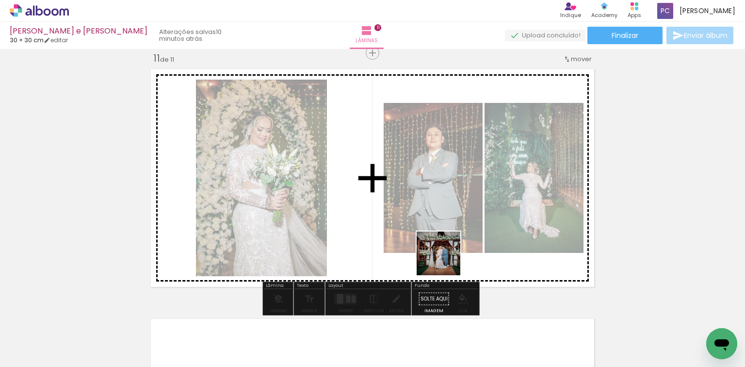
drag, startPoint x: 446, startPoint y: 260, endPoint x: 446, endPoint y: 211, distance: 49.5
click at [446, 211] on quentale-workspace at bounding box center [372, 183] width 745 height 367
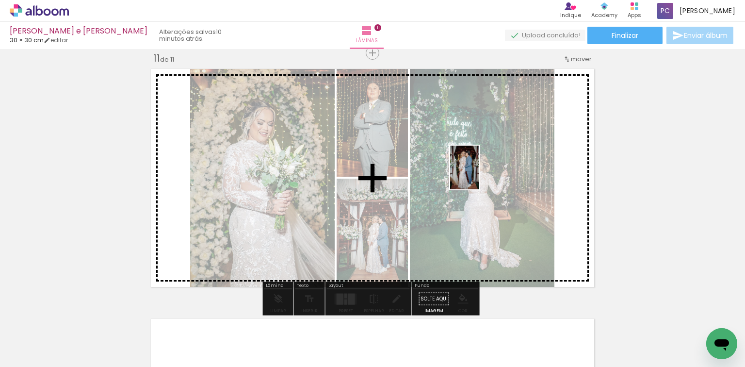
drag, startPoint x: 488, startPoint y: 253, endPoint x: 479, endPoint y: 175, distance: 79.1
click at [479, 175] on quentale-workspace at bounding box center [372, 183] width 745 height 367
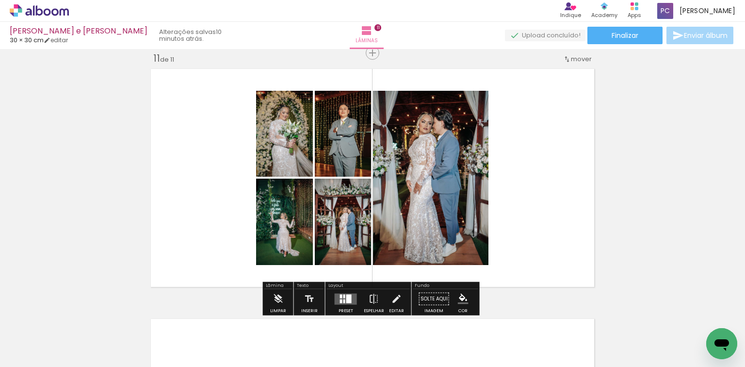
click at [346, 296] on div at bounding box center [348, 298] width 5 height 9
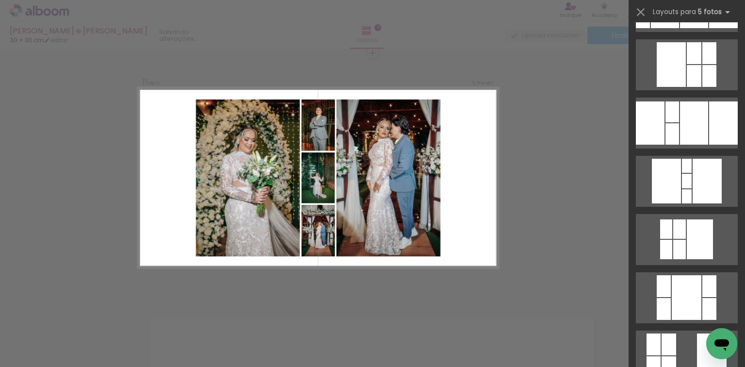
scroll to position [427, 0]
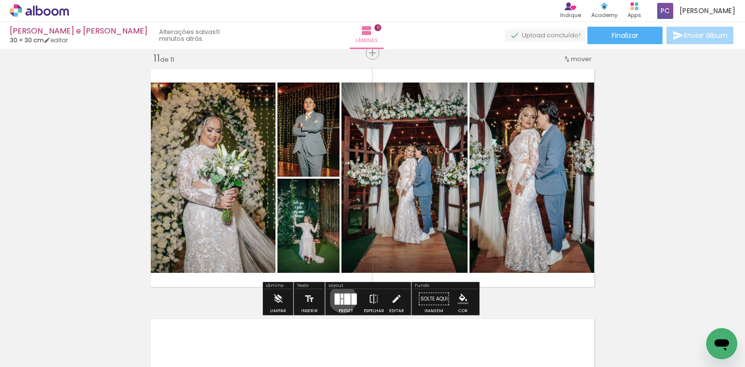
click at [341, 299] on div at bounding box center [342, 301] width 2 height 5
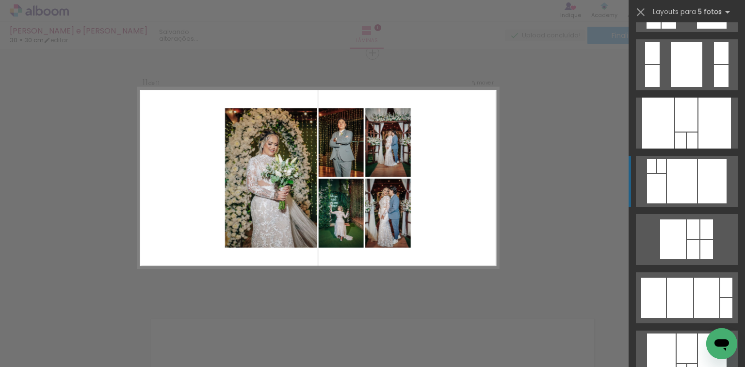
scroll to position [893, 0]
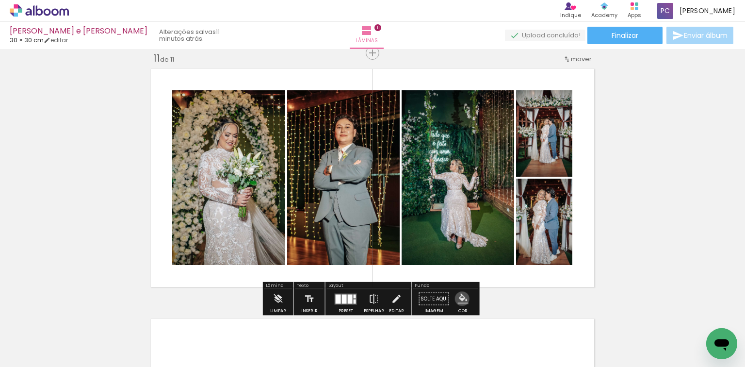
click at [458, 298] on iron-icon "color picker" at bounding box center [463, 298] width 11 height 11
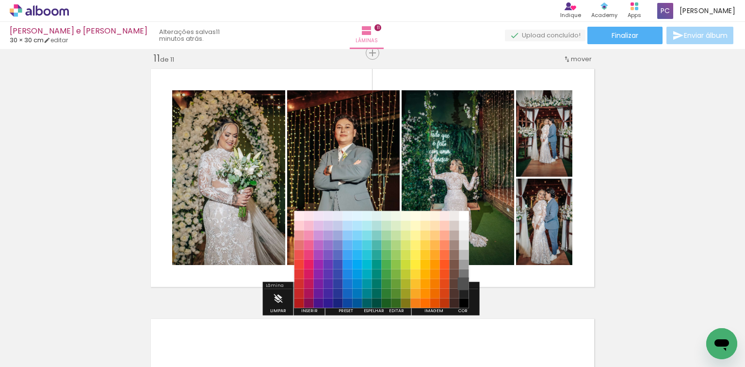
click at [463, 280] on paper-item "#515151" at bounding box center [464, 283] width 10 height 10
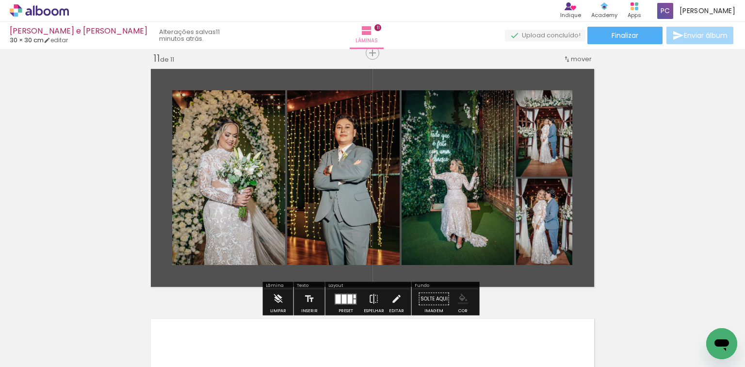
click at [458, 296] on iron-icon "color picker" at bounding box center [463, 298] width 11 height 11
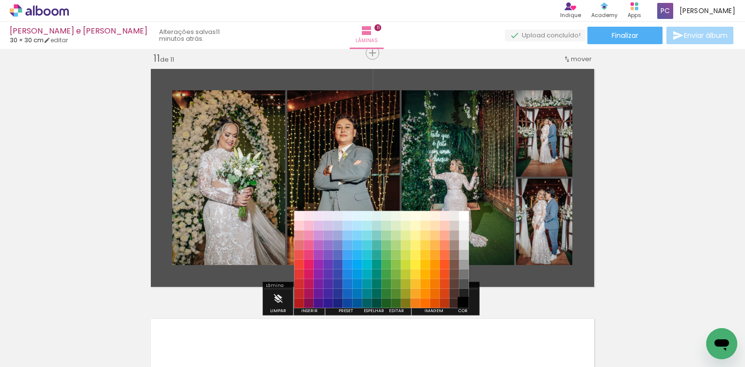
click at [463, 302] on paper-item "#000000" at bounding box center [464, 303] width 10 height 10
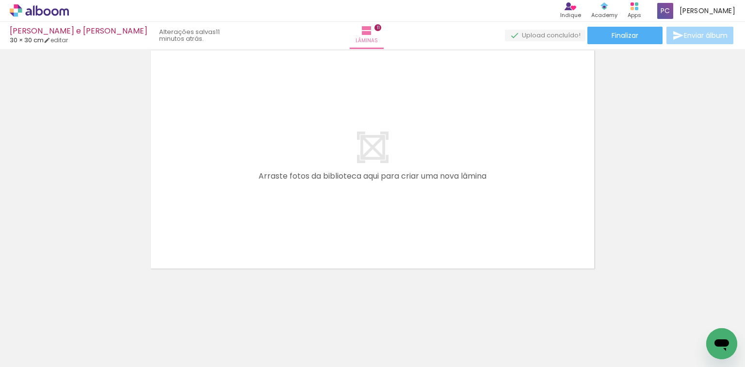
scroll to position [0, 2597]
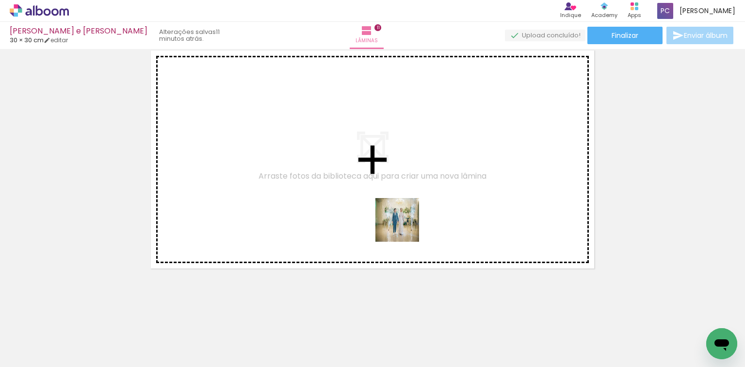
drag, startPoint x: 475, startPoint y: 315, endPoint x: 637, endPoint y: 319, distance: 162.1
click at [386, 208] on quentale-workspace at bounding box center [372, 183] width 745 height 367
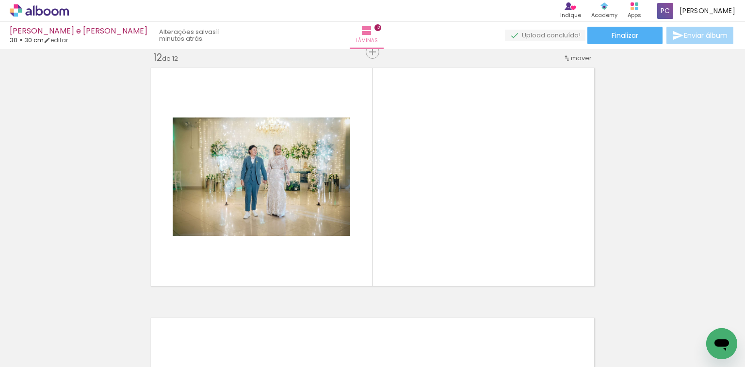
scroll to position [2760, 0]
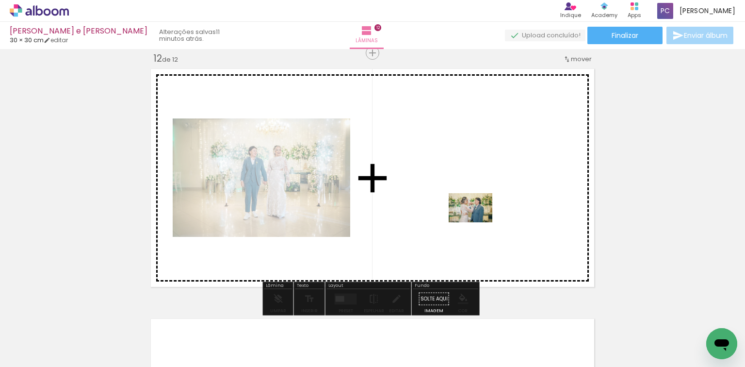
drag, startPoint x: 578, startPoint y: 306, endPoint x: 477, endPoint y: 222, distance: 131.2
click at [477, 222] on quentale-workspace at bounding box center [372, 183] width 745 height 367
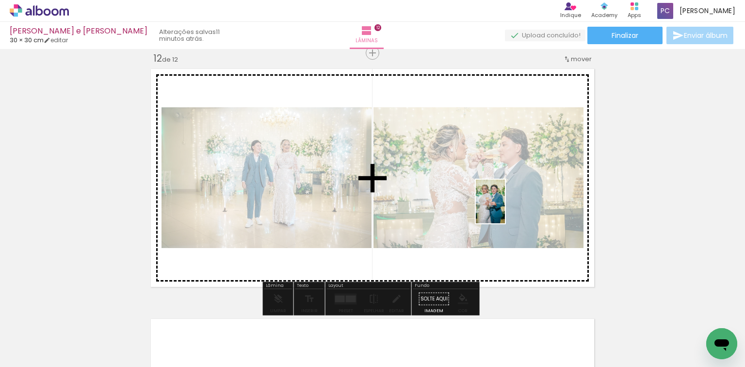
drag, startPoint x: 541, startPoint y: 234, endPoint x: 505, endPoint y: 209, distance: 44.5
click at [505, 209] on quentale-workspace at bounding box center [372, 183] width 745 height 367
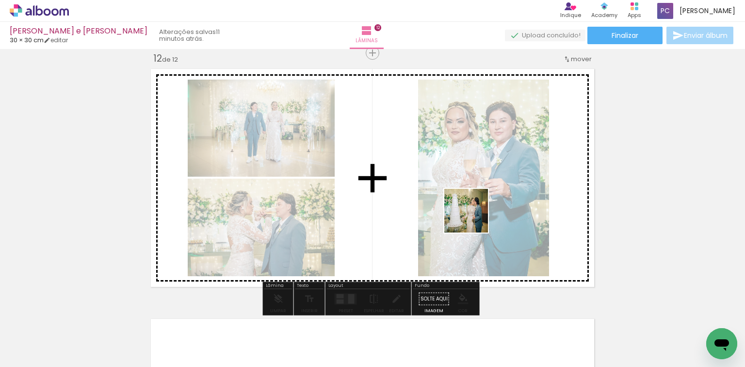
drag, startPoint x: 696, startPoint y: 338, endPoint x: 472, endPoint y: 217, distance: 253.7
click at [472, 217] on quentale-workspace at bounding box center [372, 183] width 745 height 367
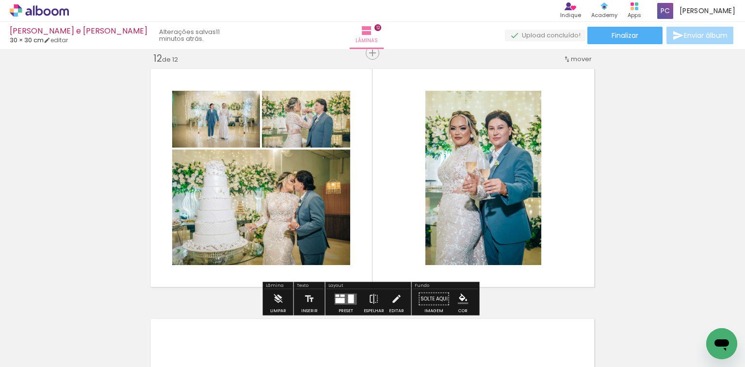
click at [349, 297] on div at bounding box center [351, 298] width 6 height 9
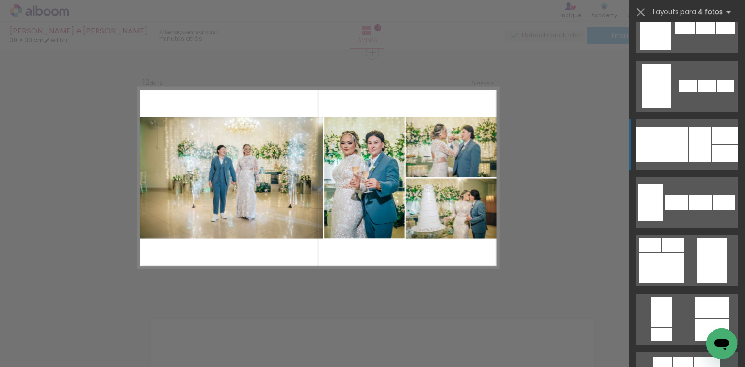
scroll to position [737, 0]
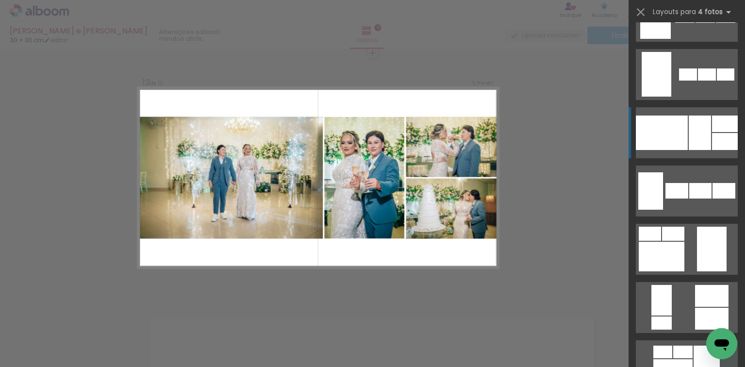
click at [696, 81] on div at bounding box center [688, 74] width 18 height 12
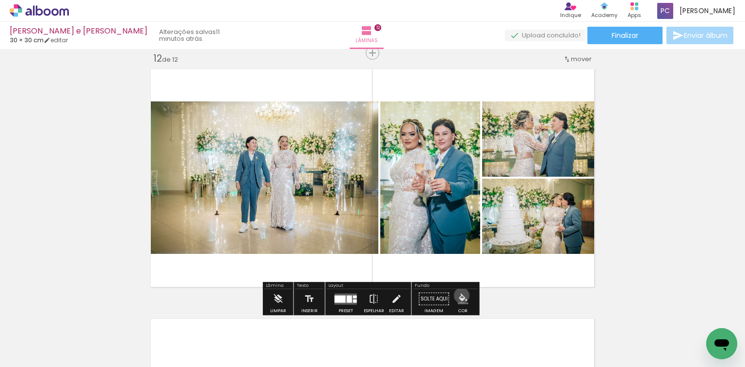
click at [458, 295] on iron-icon "color picker" at bounding box center [463, 298] width 11 height 11
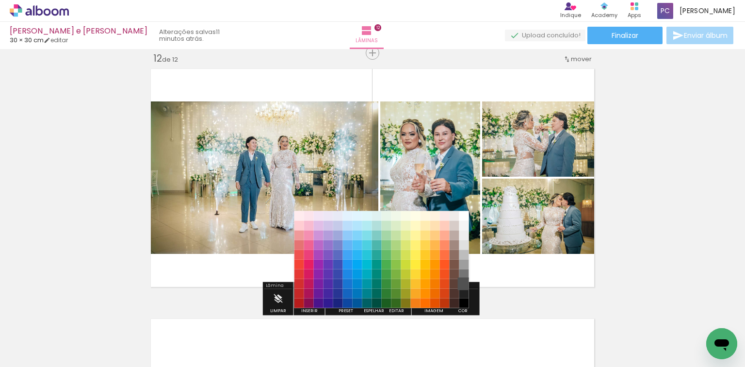
click at [461, 278] on paper-item "#515151" at bounding box center [464, 283] width 10 height 10
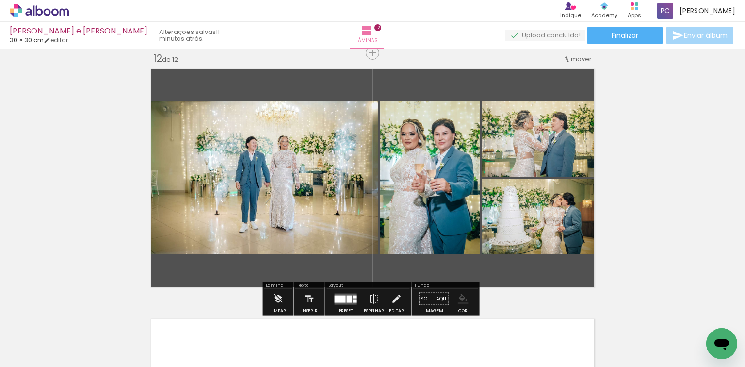
click at [458, 297] on iron-icon "color picker" at bounding box center [463, 298] width 11 height 11
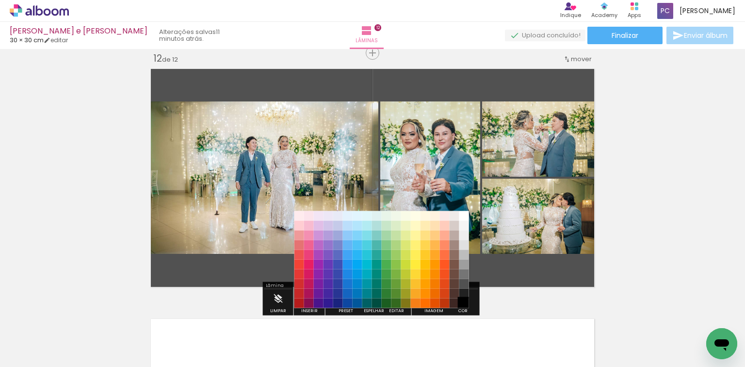
click at [463, 303] on paper-item "#000000" at bounding box center [464, 303] width 10 height 10
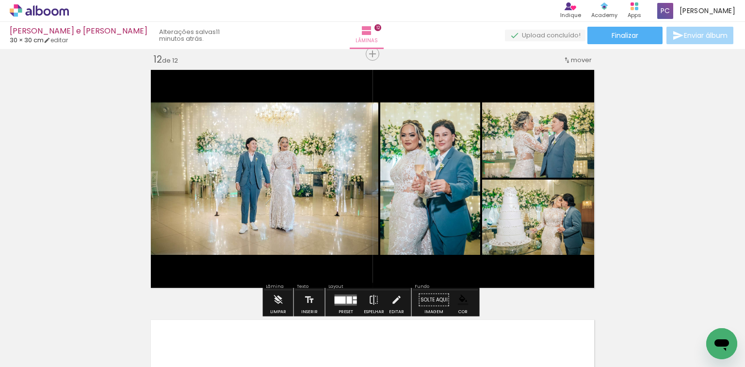
scroll to position [2760, 0]
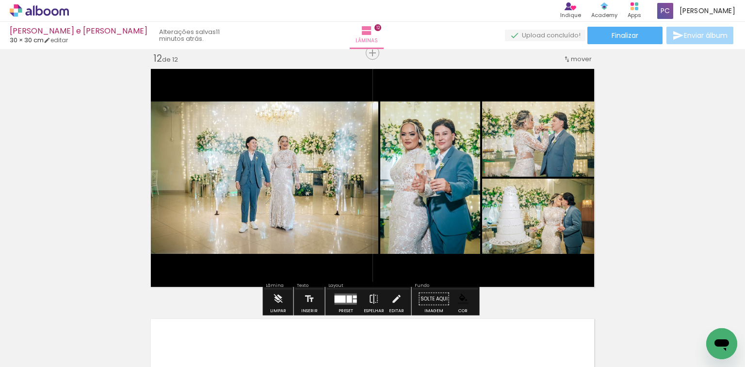
click at [284, 190] on quentale-photo at bounding box center [262, 177] width 231 height 152
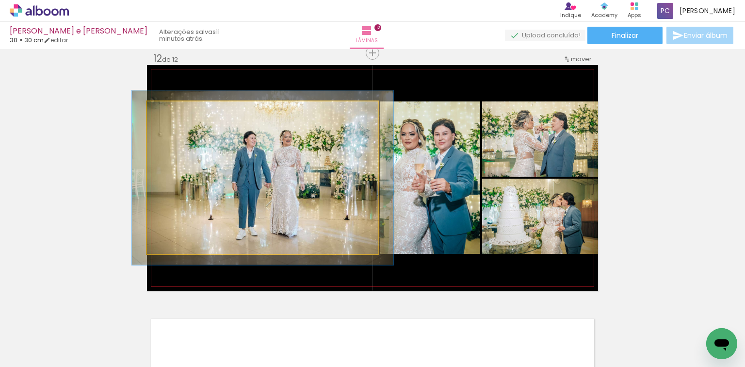
type paper-slider "113"
click at [173, 111] on div at bounding box center [174, 111] width 9 height 9
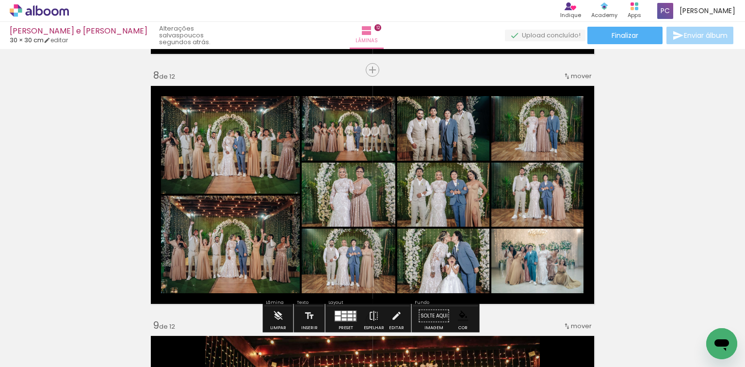
scroll to position [1746, 0]
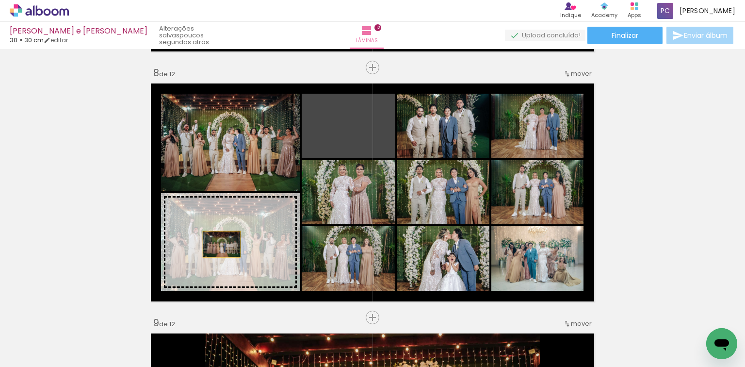
drag, startPoint x: 347, startPoint y: 142, endPoint x: 219, endPoint y: 244, distance: 164.3
click at [0, 0] on slot at bounding box center [0, 0] width 0 height 0
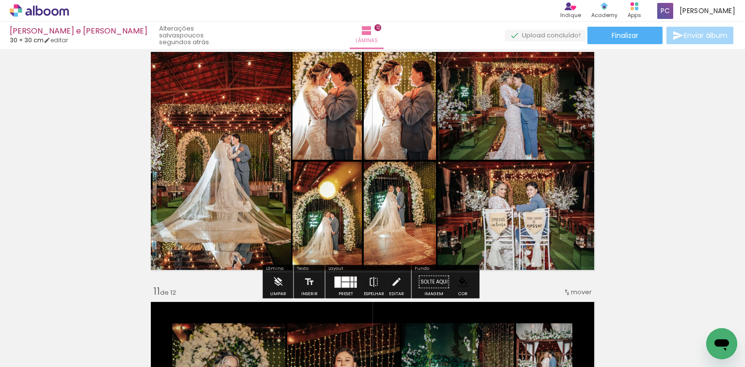
scroll to position [2289, 0]
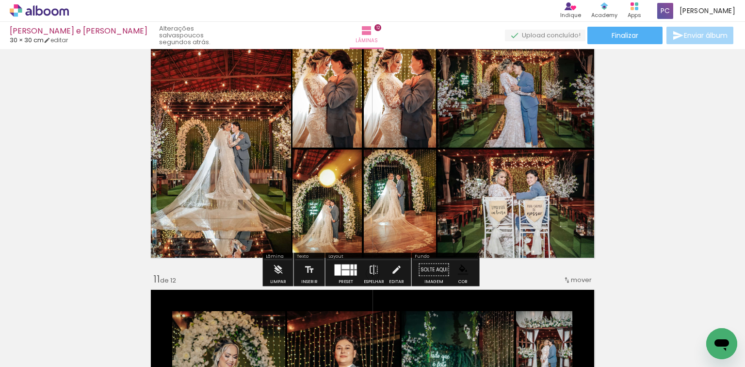
click at [0, 0] on slot "P&B" at bounding box center [0, 0] width 0 height 0
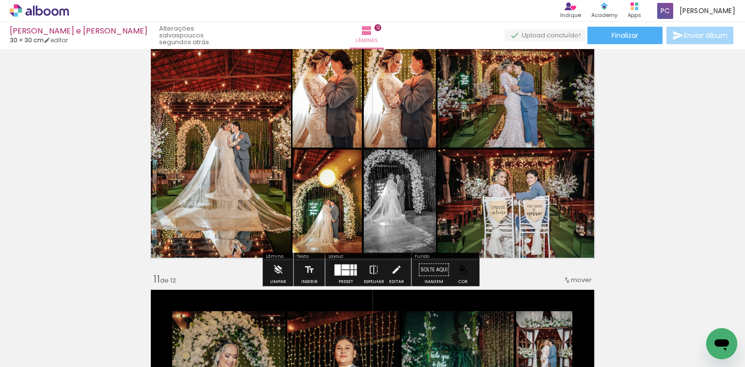
click at [0, 0] on slot "P&B" at bounding box center [0, 0] width 0 height 0
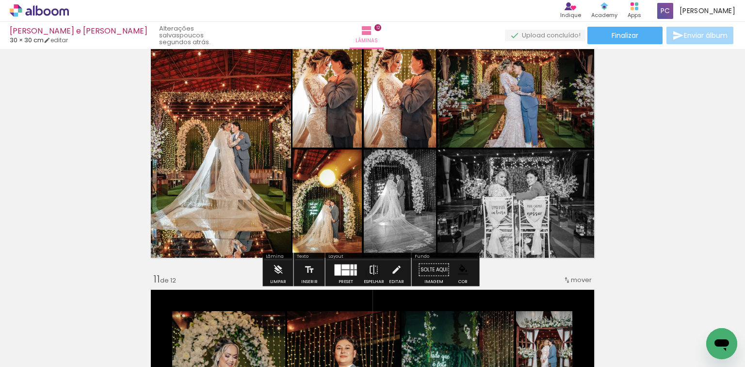
click at [0, 0] on slot "P&B" at bounding box center [0, 0] width 0 height 0
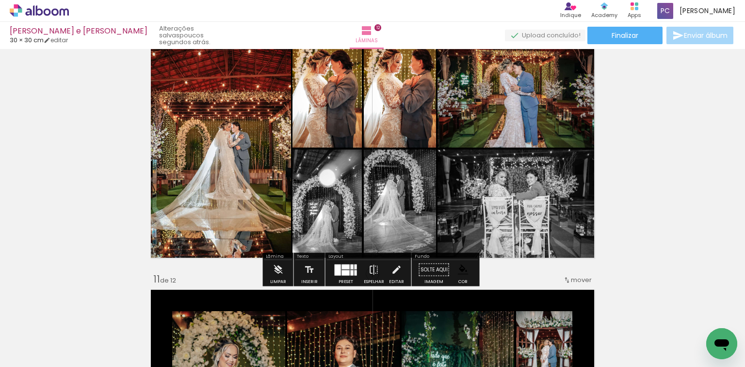
scroll to position [2251, 0]
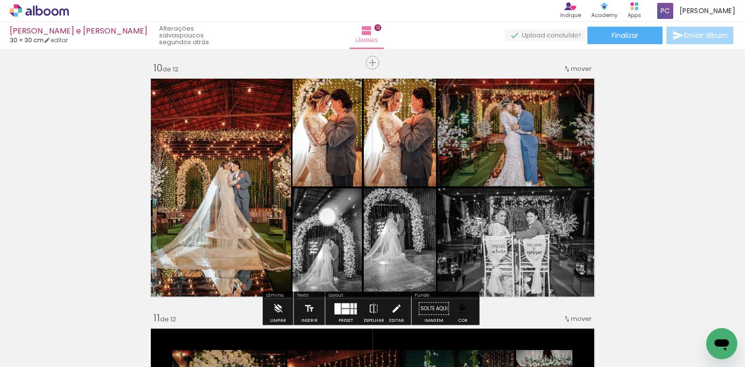
click at [0, 0] on slot "P&B" at bounding box center [0, 0] width 0 height 0
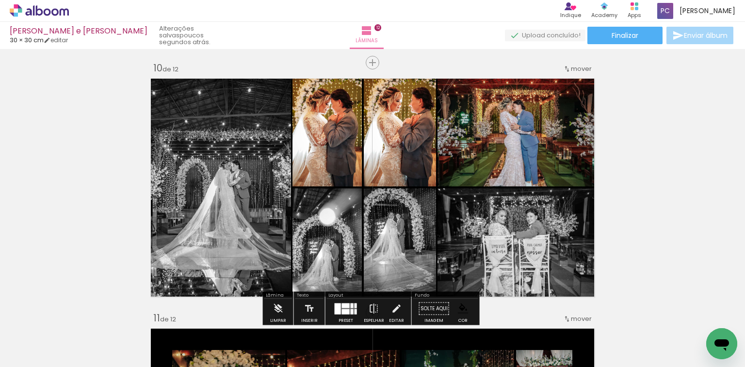
click at [0, 0] on slot "P&B" at bounding box center [0, 0] width 0 height 0
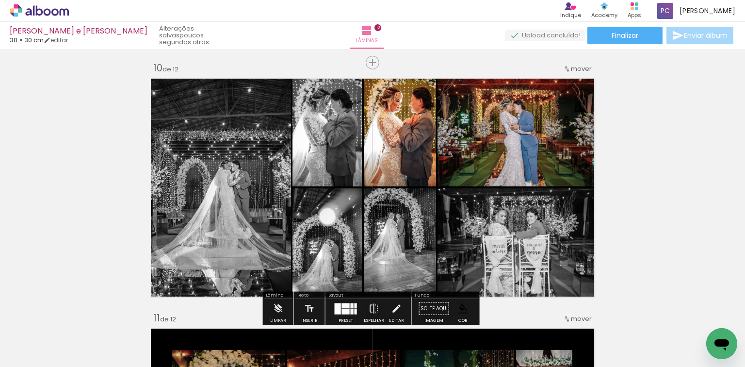
click at [0, 0] on slot "P&B" at bounding box center [0, 0] width 0 height 0
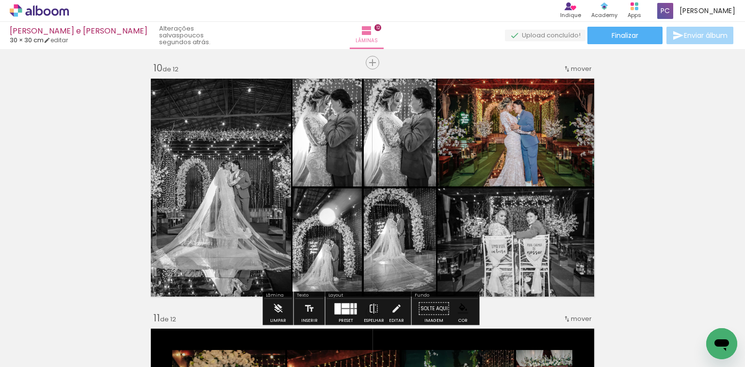
click at [0, 0] on slot "P&B" at bounding box center [0, 0] width 0 height 0
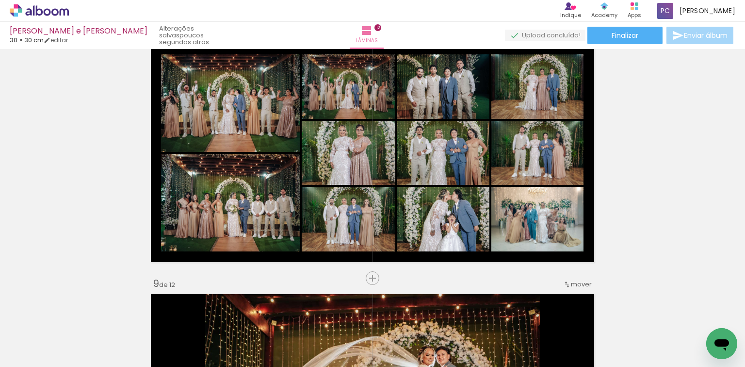
scroll to position [1785, 0]
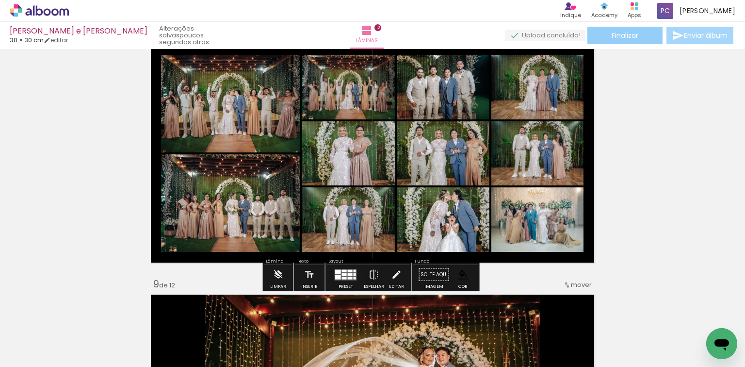
click at [629, 34] on span "Finalizar" at bounding box center [625, 35] width 27 height 7
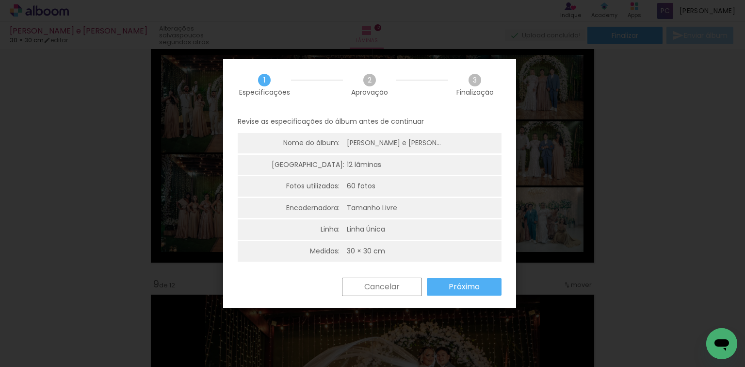
click at [0, 0] on slot "Próximo" at bounding box center [0, 0] width 0 height 0
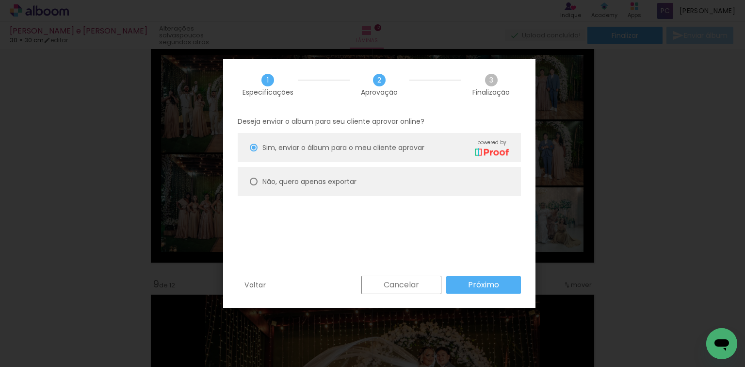
click at [255, 151] on div at bounding box center [254, 148] width 8 height 8
type paper-radio-button "on"
click at [461, 282] on paper-button "Próximo" at bounding box center [483, 284] width 75 height 17
type input "Alta, 300 DPI"
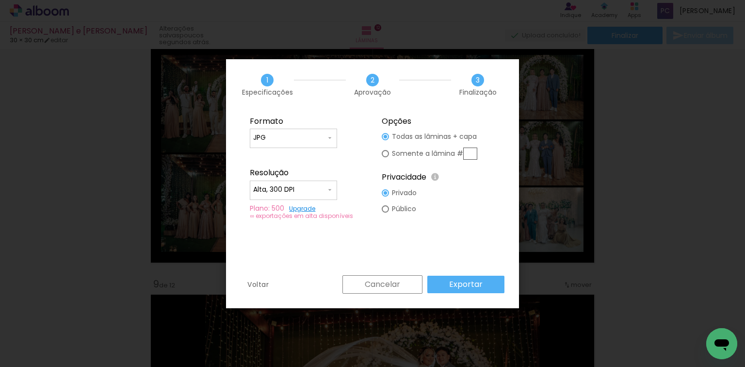
click at [303, 137] on input "JPG" at bounding box center [289, 138] width 73 height 10
click at [294, 153] on paper-item "PDF" at bounding box center [293, 155] width 87 height 19
type input "PDF"
click at [318, 186] on input "Alta, 300 DPI" at bounding box center [289, 190] width 73 height 10
click at [301, 209] on paper-item "Baixa" at bounding box center [293, 207] width 87 height 19
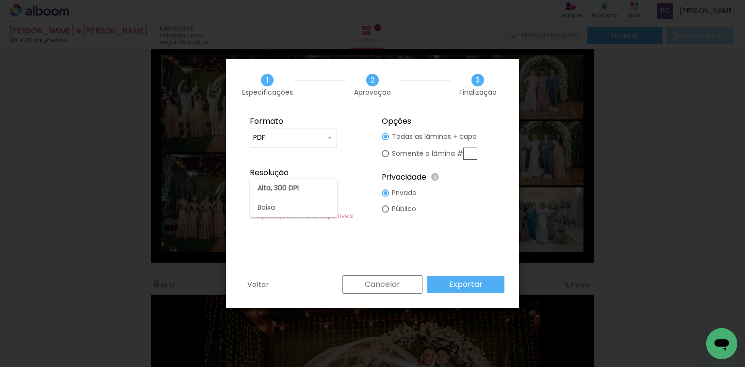
type input "Baixa"
click at [0, 0] on slot "Exportar" at bounding box center [0, 0] width 0 height 0
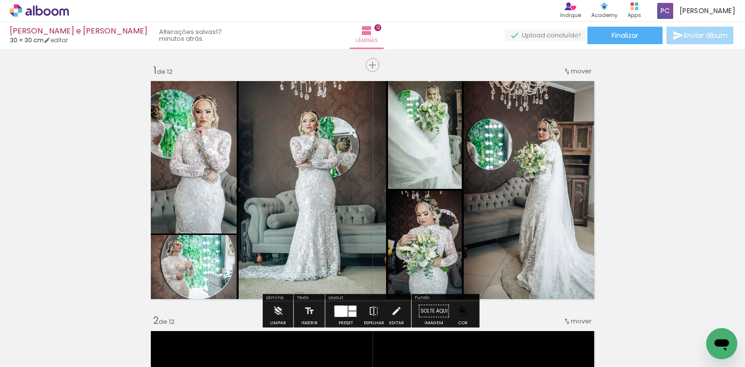
scroll to position [0, 2597]
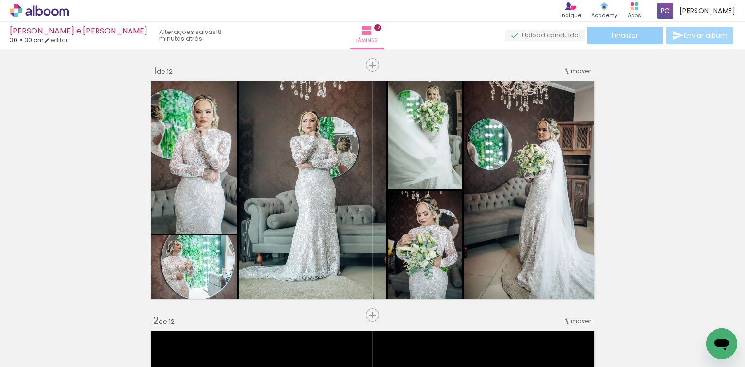
click at [614, 39] on span "Finalizar" at bounding box center [625, 35] width 27 height 7
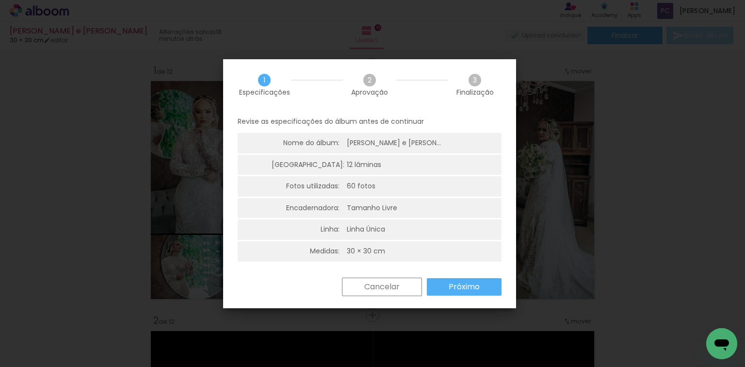
click at [456, 295] on paper-button "Próximo" at bounding box center [464, 286] width 75 height 17
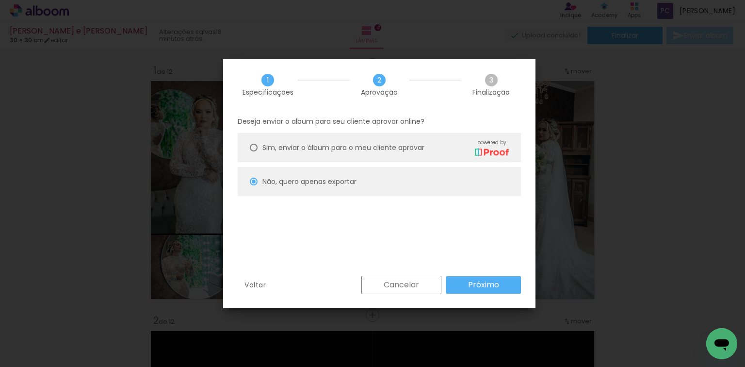
click at [0, 0] on slot "Próximo" at bounding box center [0, 0] width 0 height 0
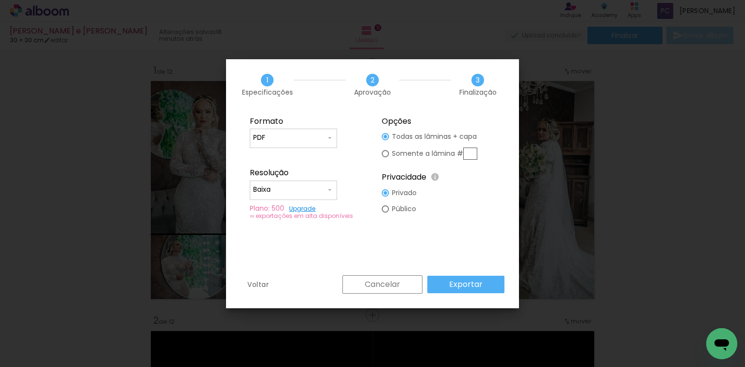
click at [291, 139] on input "PDF" at bounding box center [289, 138] width 73 height 10
click at [289, 155] on paper-item "PDF" at bounding box center [293, 155] width 87 height 19
click at [325, 187] on input "Baixa" at bounding box center [289, 190] width 73 height 10
click at [307, 189] on paper-item "Alta, 300 DPI" at bounding box center [293, 188] width 87 height 19
type input "Alta, 300 DPI"
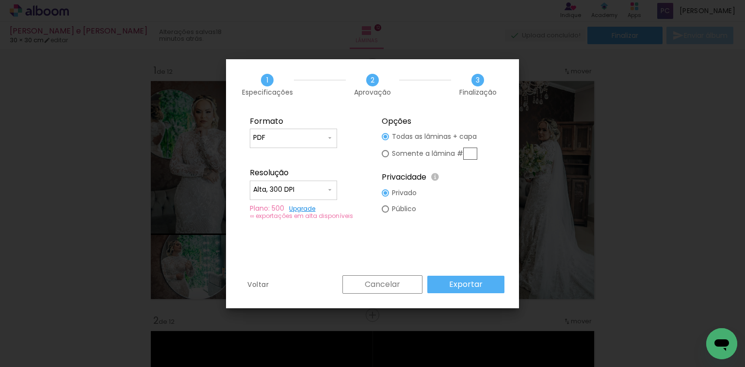
click at [448, 283] on paper-button "Exportar" at bounding box center [465, 284] width 77 height 17
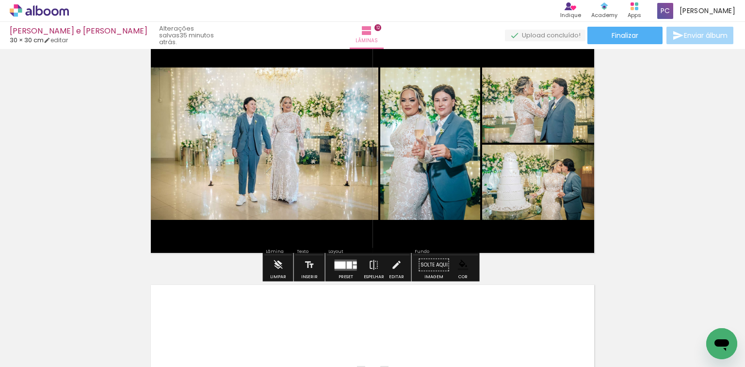
scroll to position [0, 2597]
